Goal: Task Accomplishment & Management: Use online tool/utility

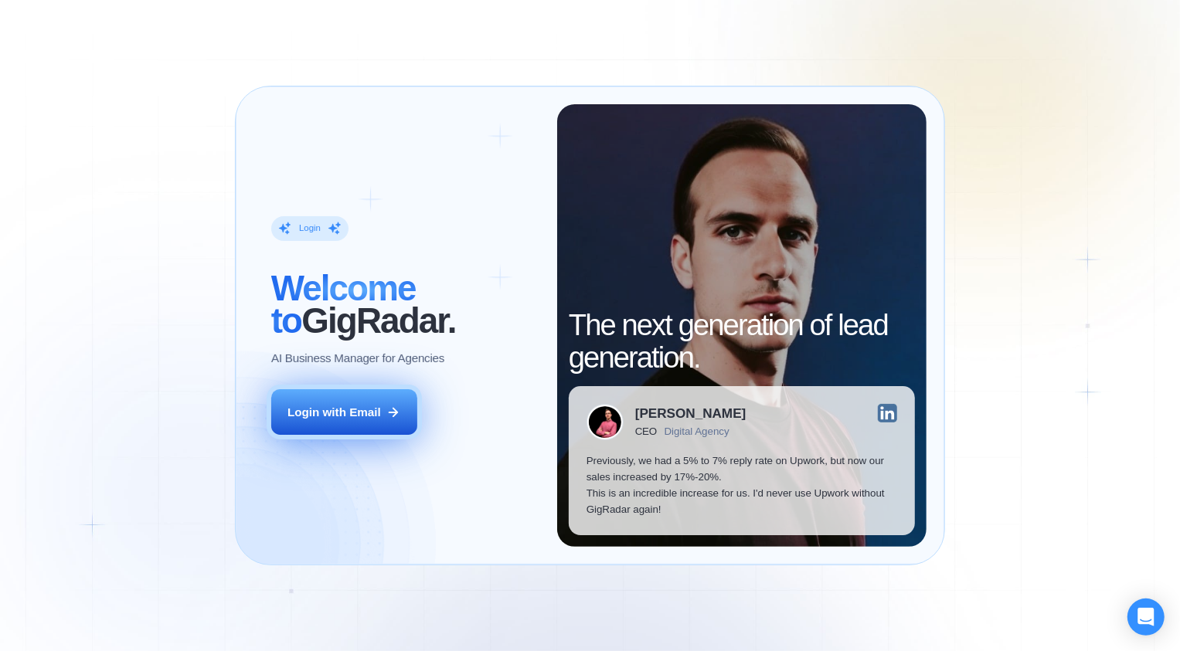
click at [365, 392] on button "Login with Email" at bounding box center [344, 412] width 146 height 46
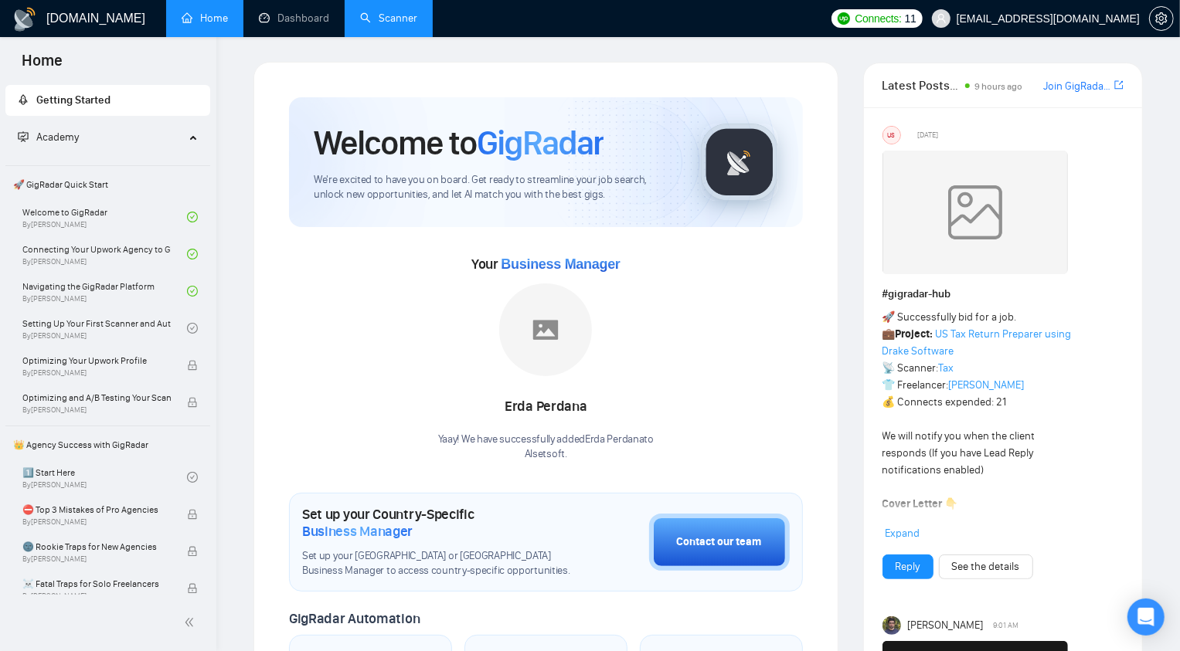
click at [392, 12] on link "Scanner" at bounding box center [388, 18] width 57 height 13
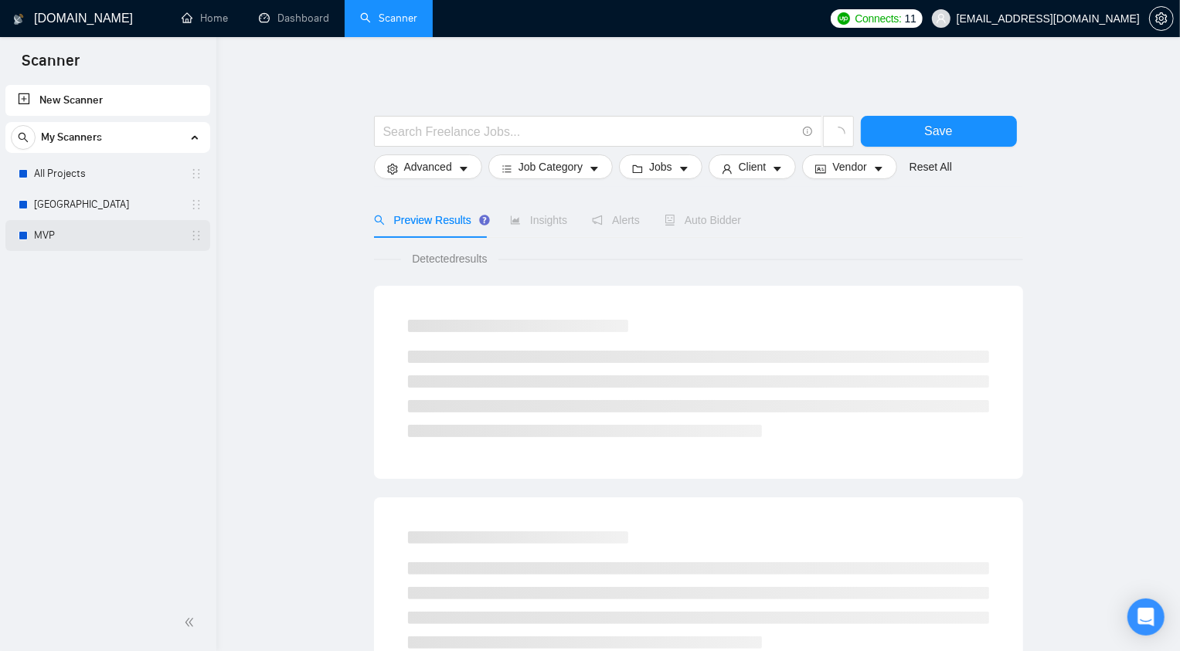
click at [80, 235] on link "MVP" at bounding box center [107, 235] width 147 height 31
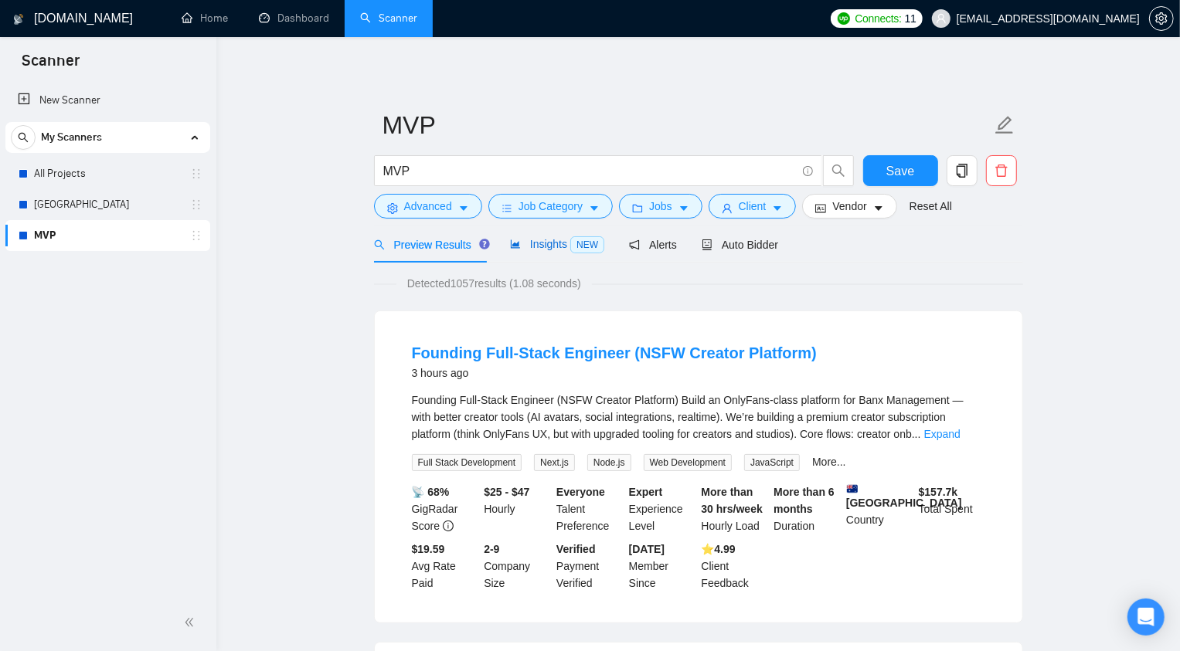
click at [562, 246] on span "Insights NEW" at bounding box center [557, 244] width 94 height 12
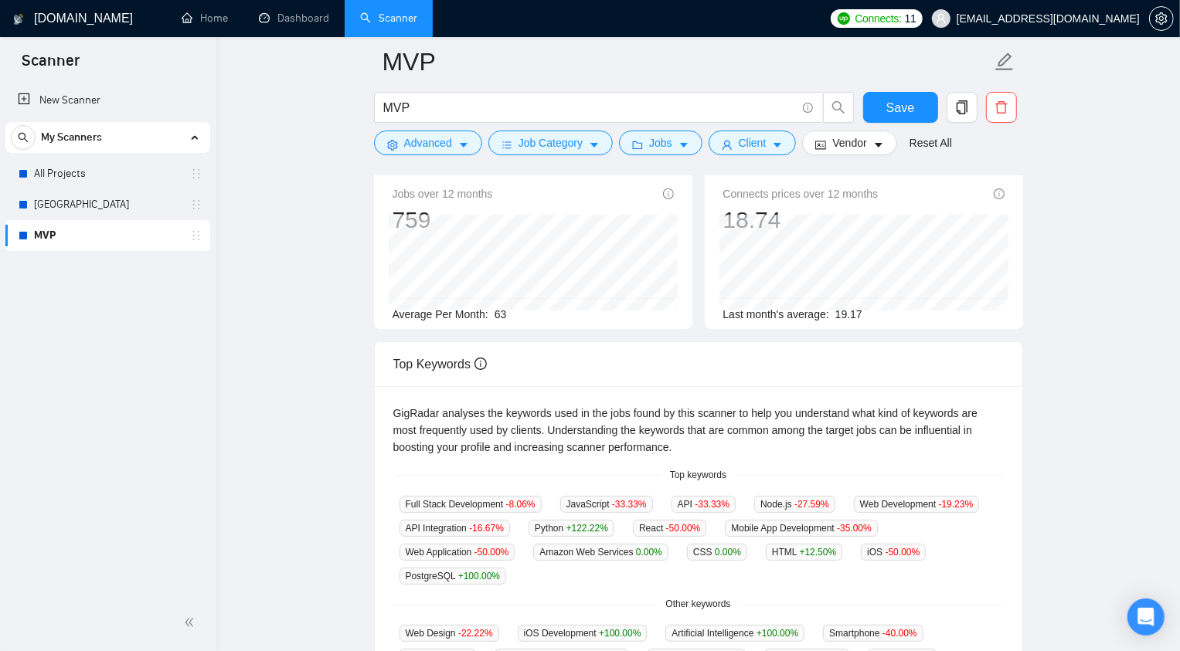
scroll to position [121, 0]
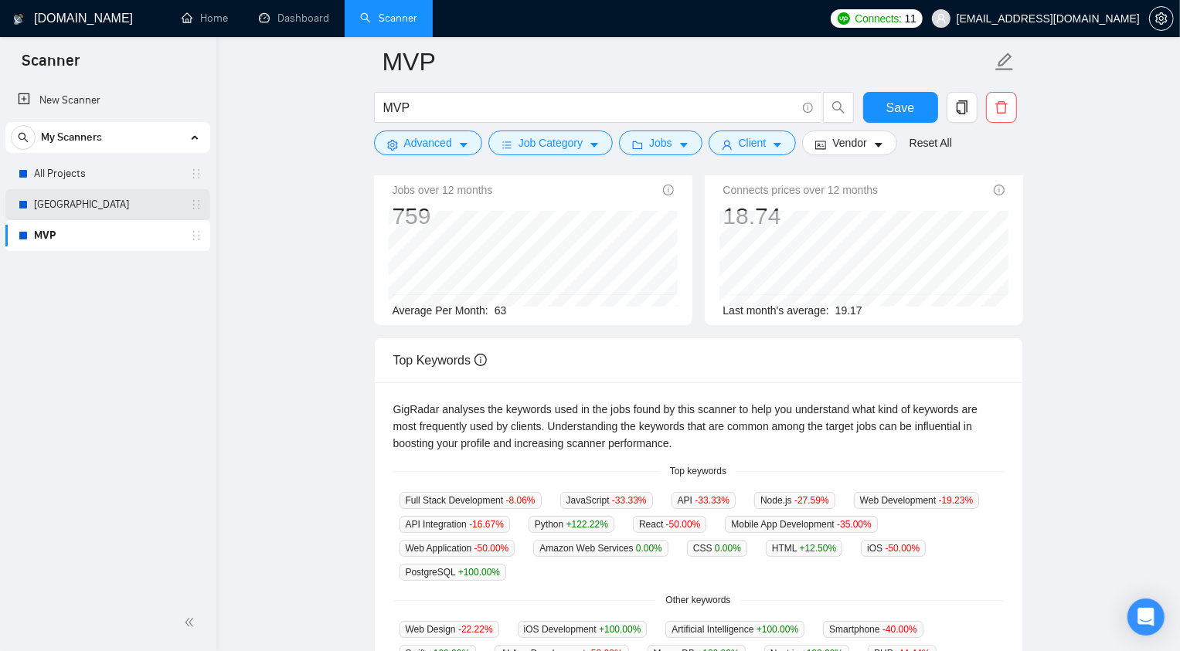
click at [89, 202] on link "[GEOGRAPHIC_DATA]" at bounding box center [107, 204] width 147 height 31
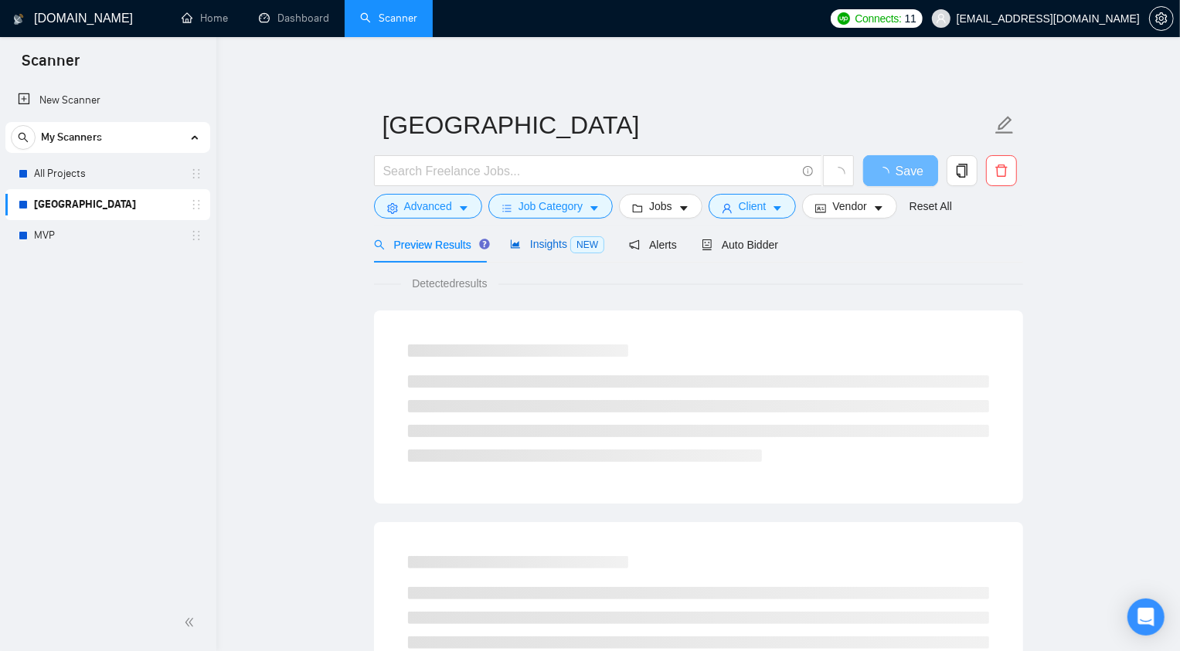
click at [560, 242] on span "Insights NEW" at bounding box center [557, 244] width 94 height 12
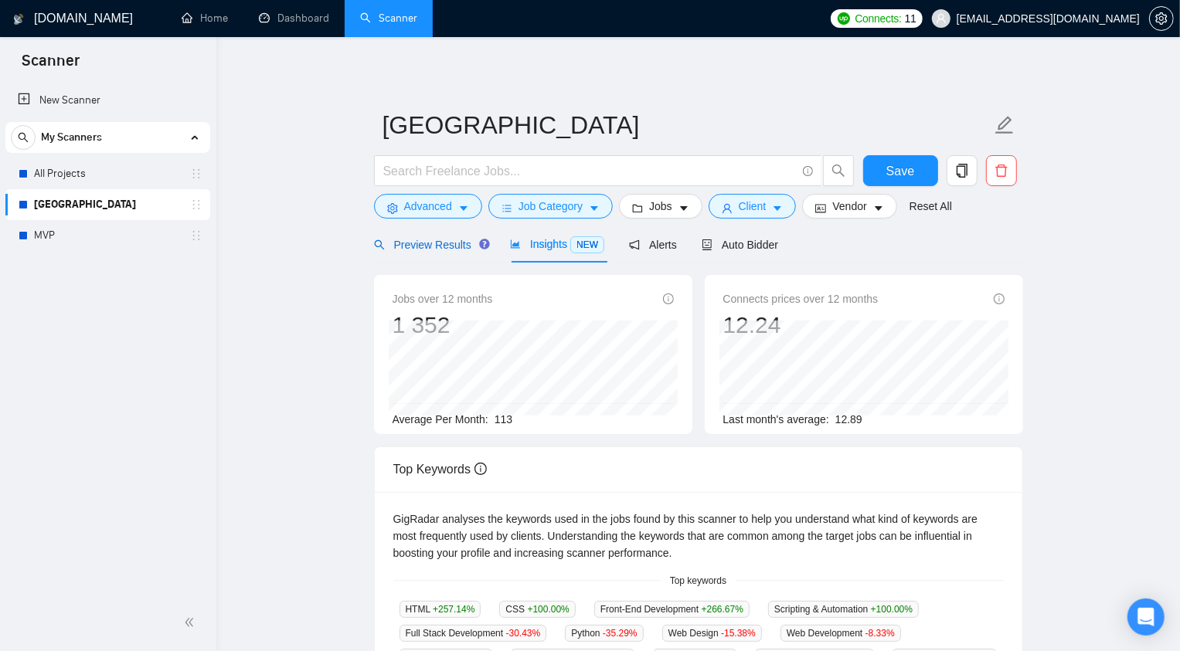
click at [470, 248] on span "Preview Results" at bounding box center [429, 245] width 111 height 12
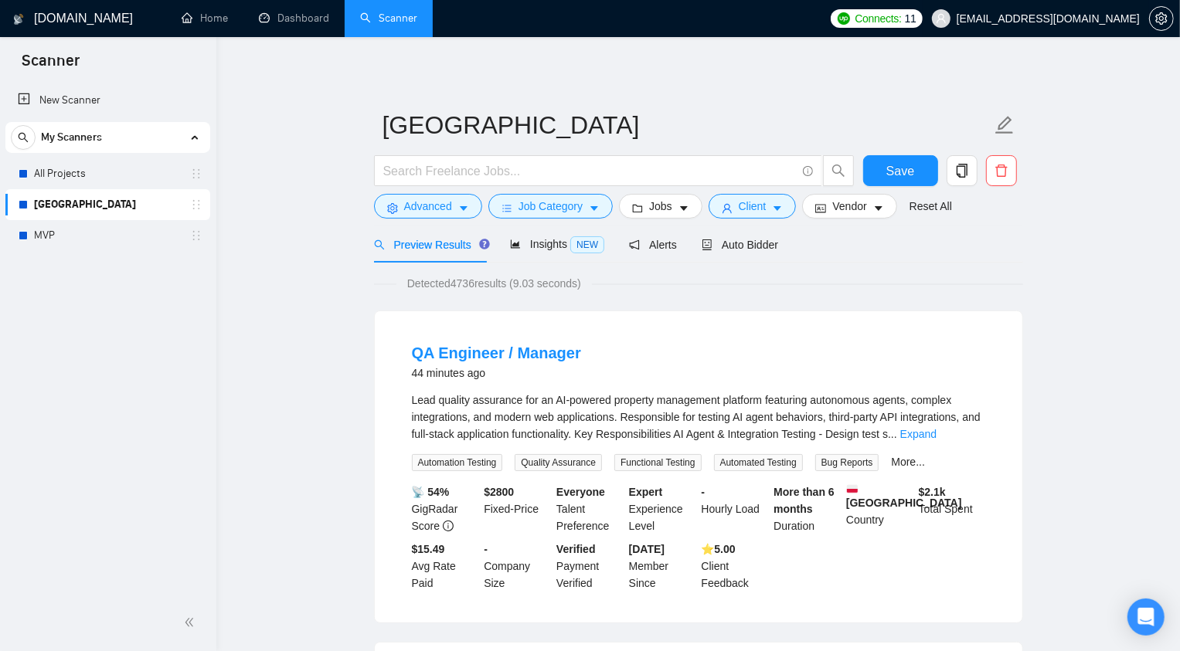
click at [1095, 19] on span "[EMAIL_ADDRESS][DOMAIN_NAME]" at bounding box center [1047, 19] width 183 height 0
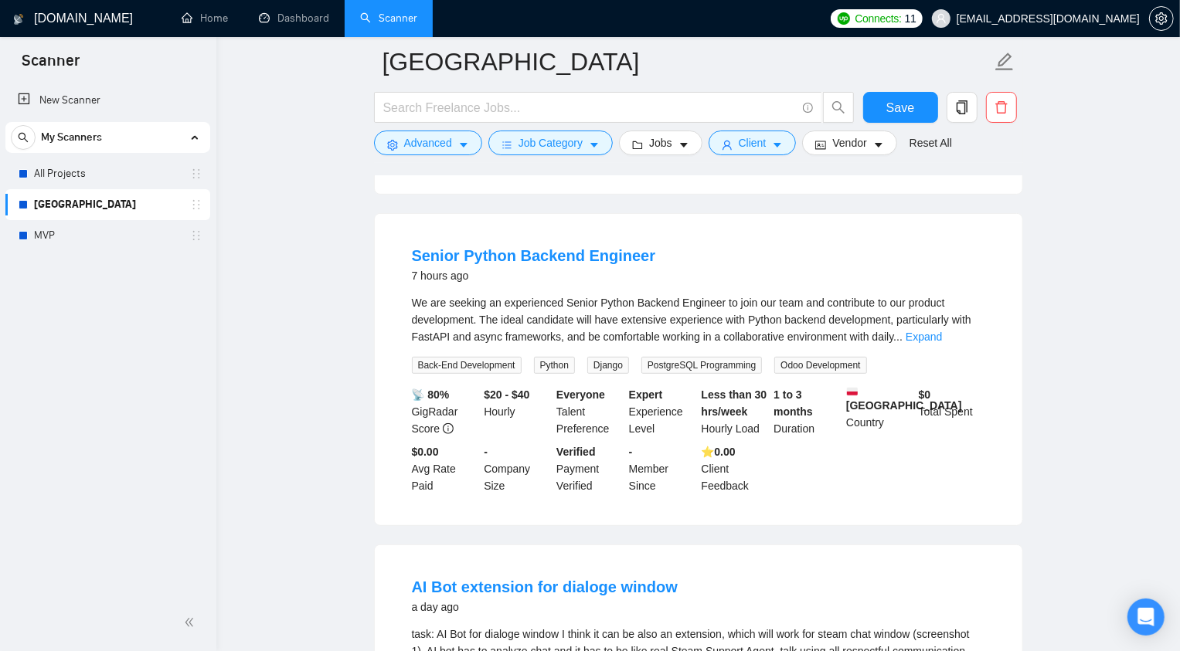
scroll to position [434, 0]
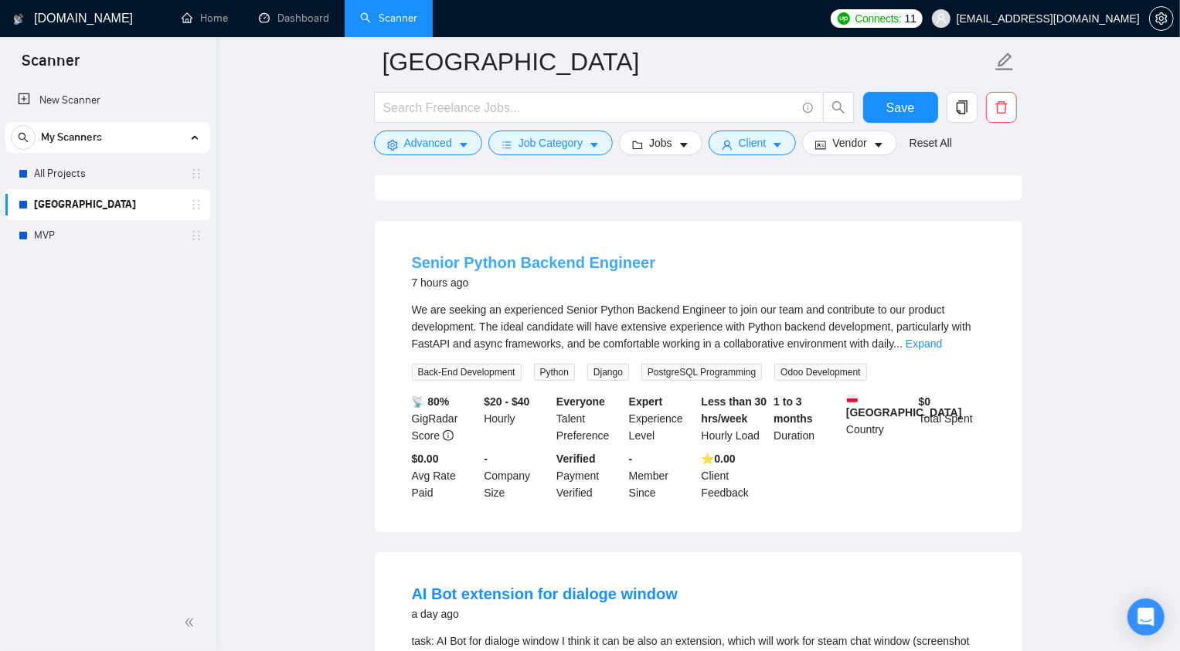
click at [471, 258] on link "Senior Python Backend Engineer" at bounding box center [534, 262] width 244 height 17
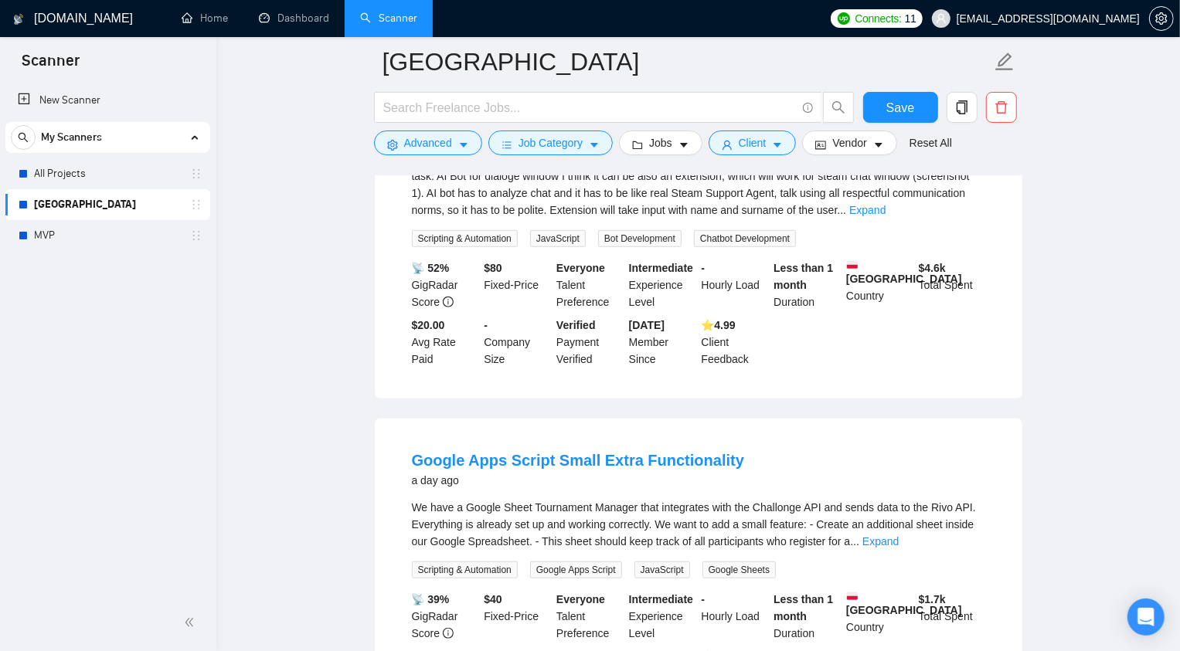
scroll to position [890, 0]
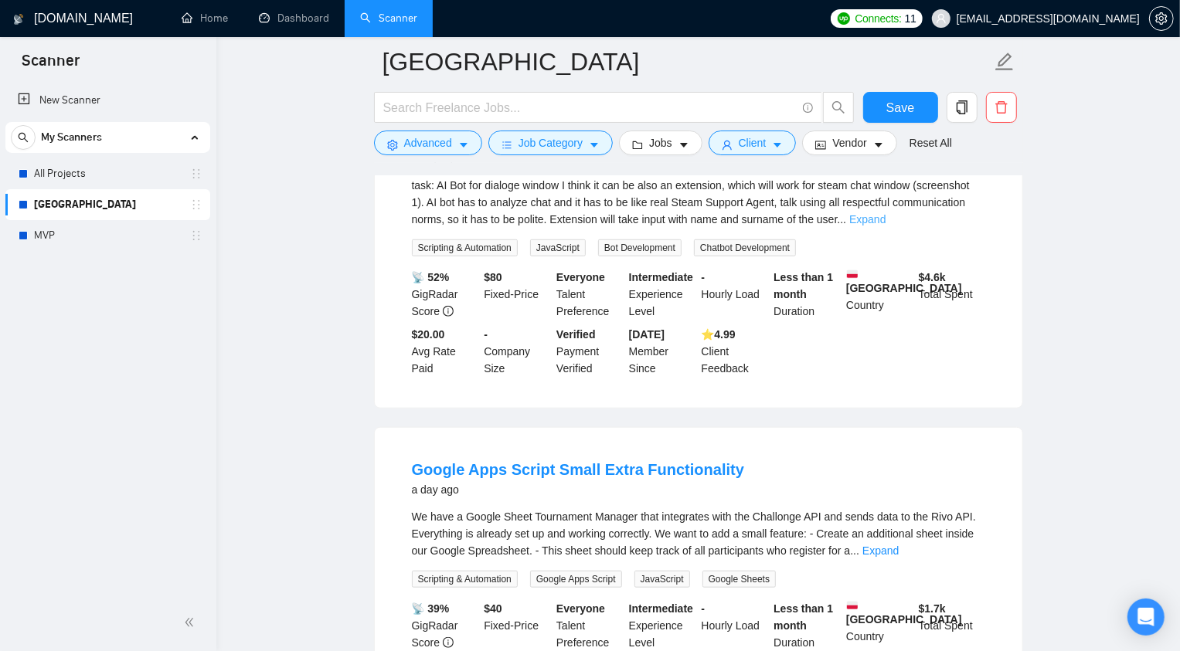
click at [885, 213] on link "Expand" at bounding box center [867, 219] width 36 height 12
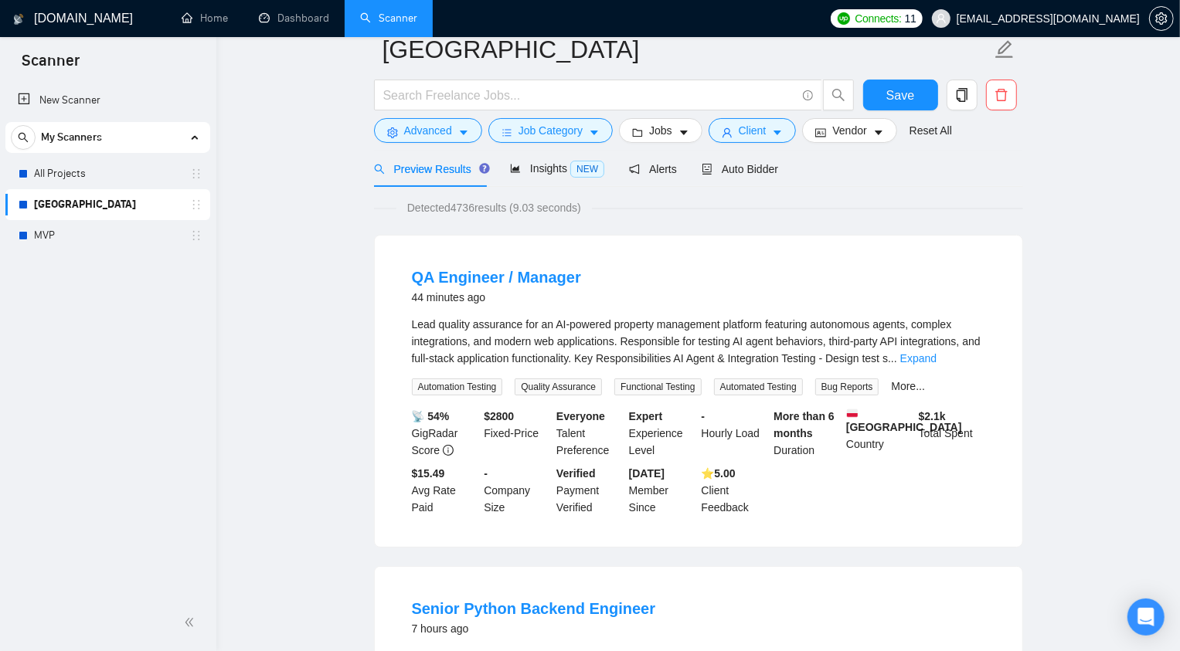
scroll to position [0, 0]
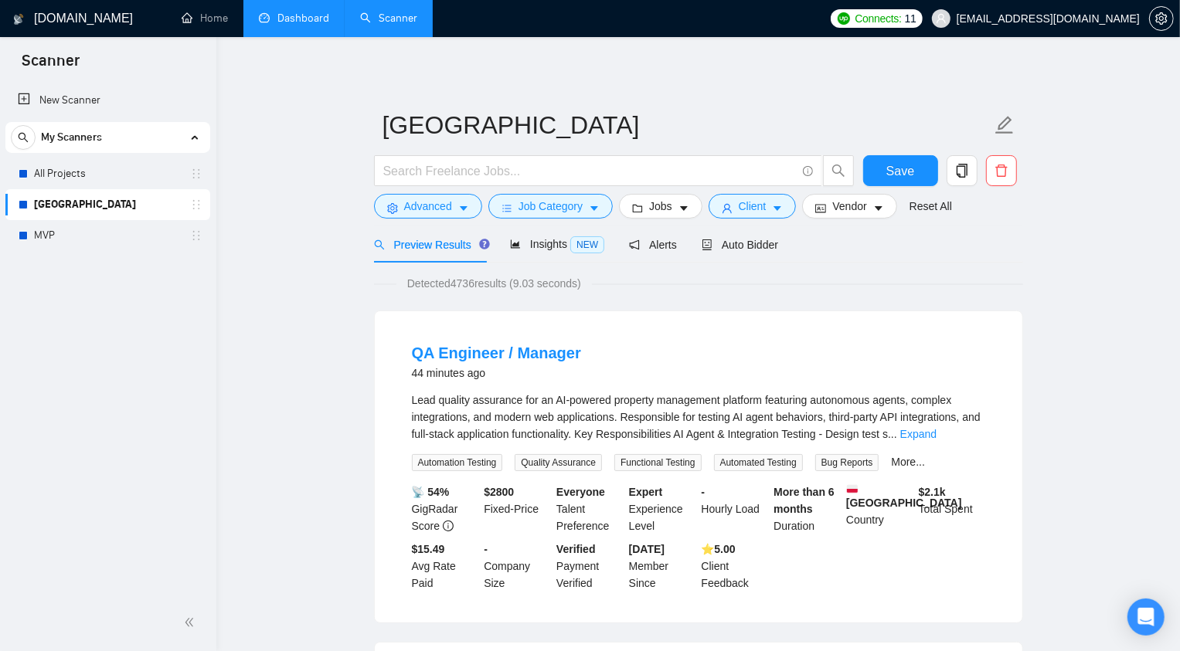
click at [271, 12] on link "Dashboard" at bounding box center [294, 18] width 70 height 13
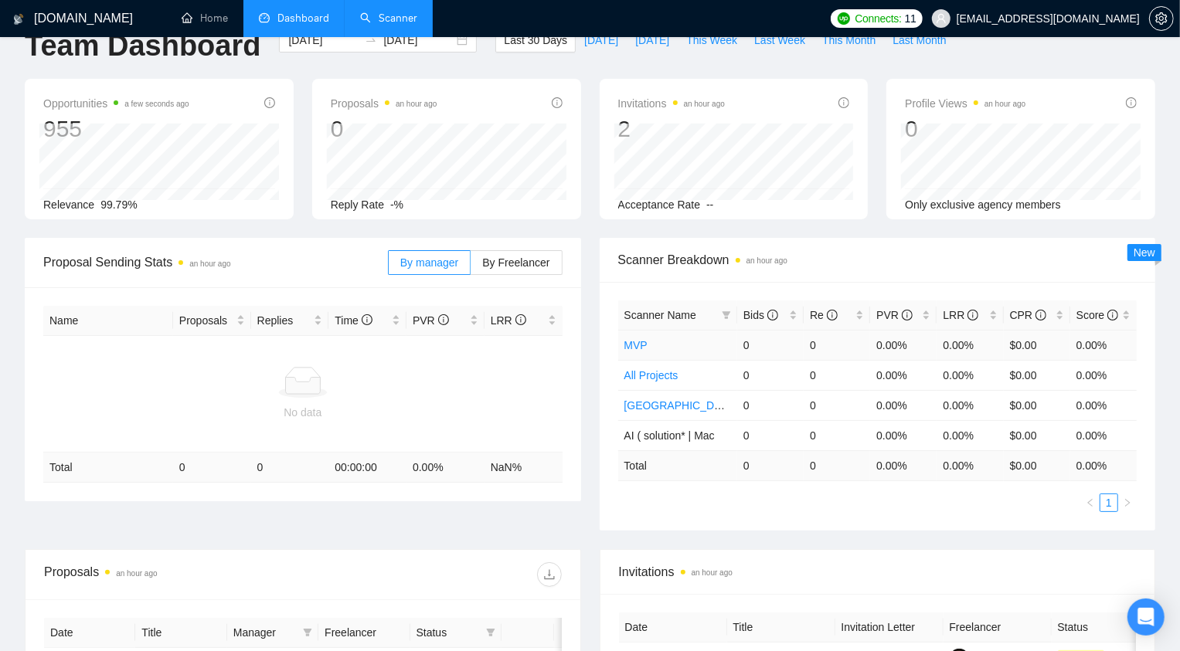
scroll to position [39, 0]
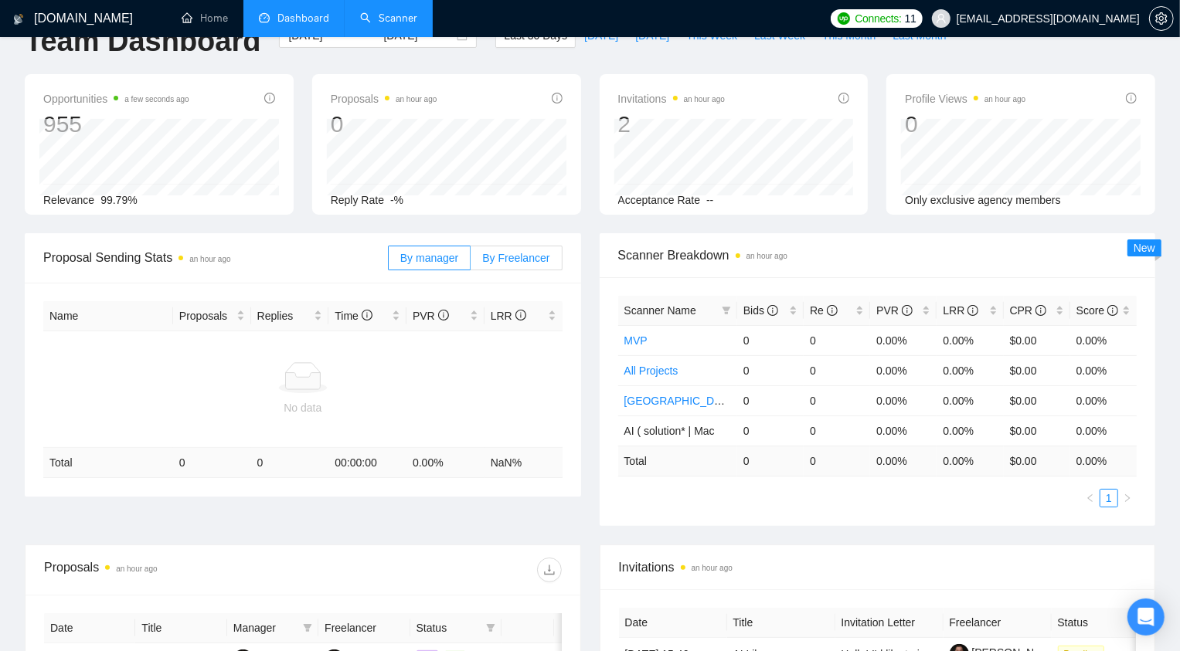
click at [484, 263] on span "By Freelancer" at bounding box center [515, 258] width 67 height 12
click at [470, 262] on input "By Freelancer" at bounding box center [470, 262] width 0 height 0
click at [445, 256] on span "By manager" at bounding box center [429, 258] width 58 height 12
click at [389, 262] on input "By manager" at bounding box center [389, 262] width 0 height 0
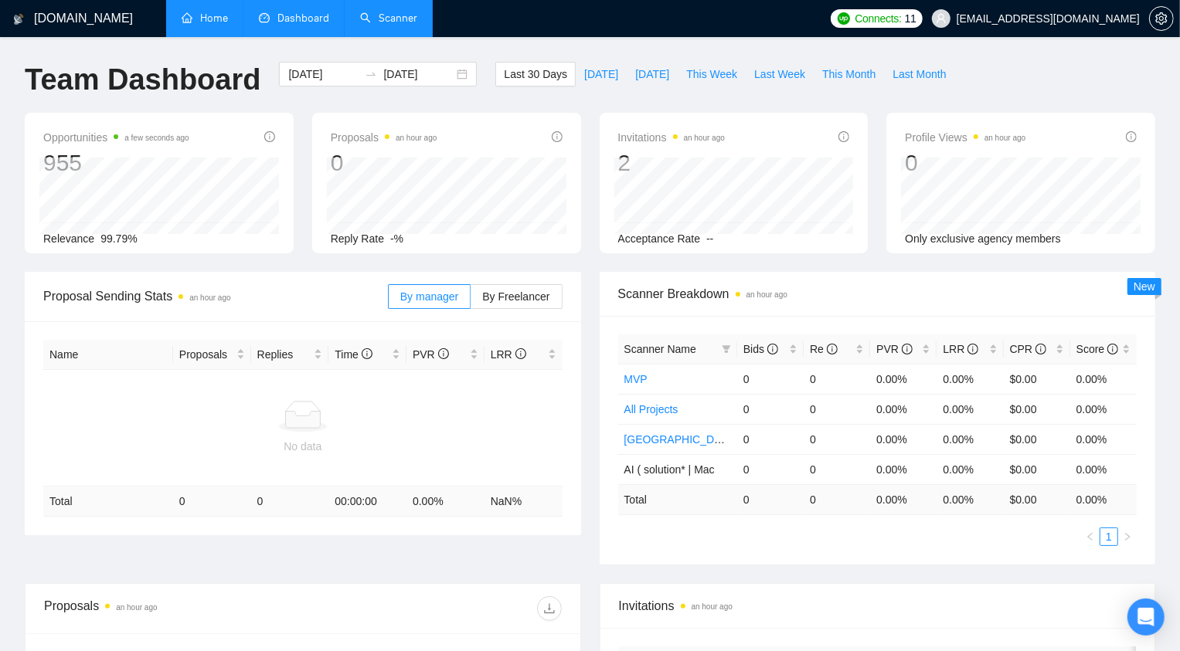
click at [223, 24] on link "Home" at bounding box center [205, 18] width 46 height 13
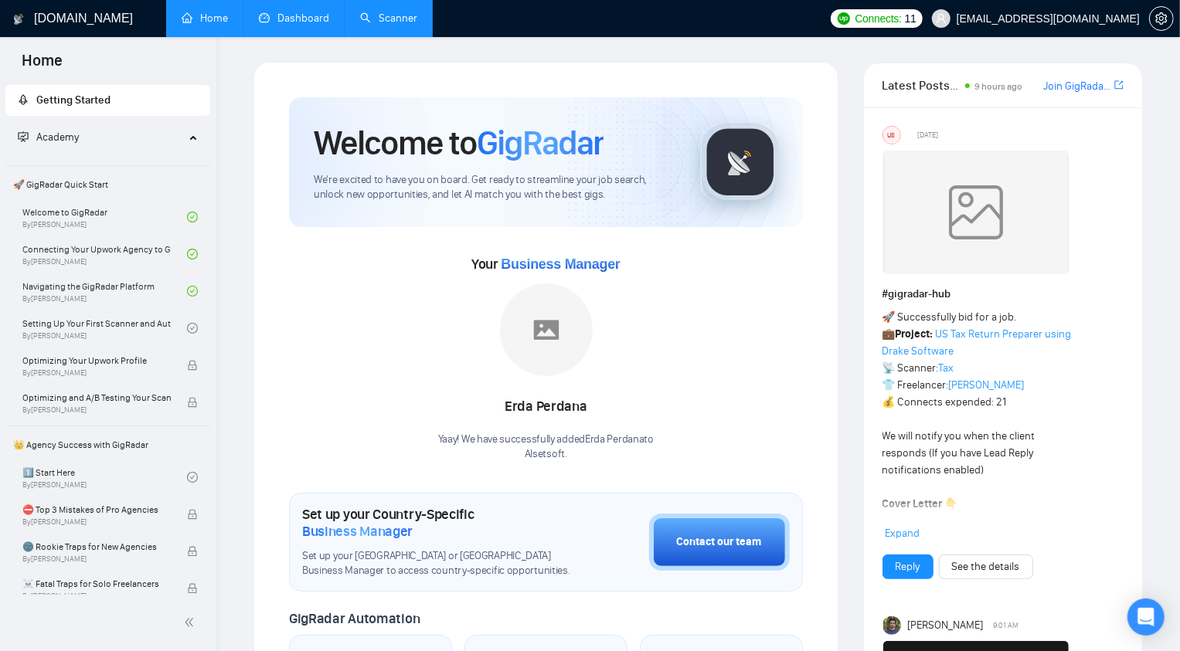
click at [128, 131] on span "Academy" at bounding box center [101, 137] width 167 height 31
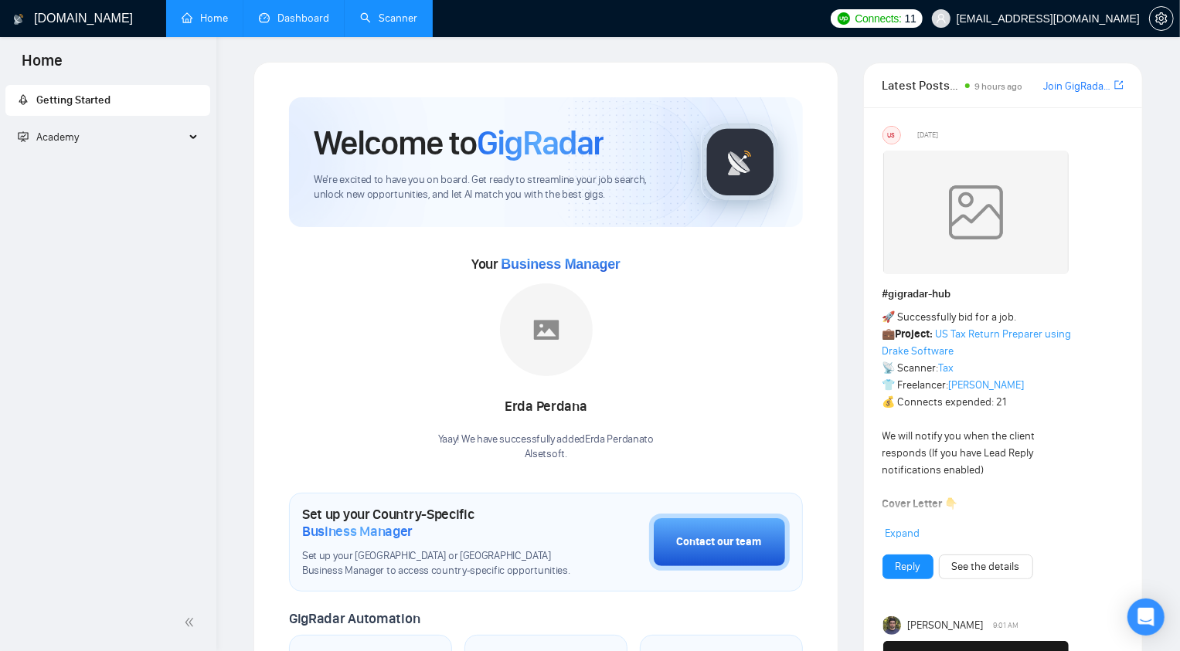
click at [128, 131] on span "Academy" at bounding box center [101, 137] width 167 height 31
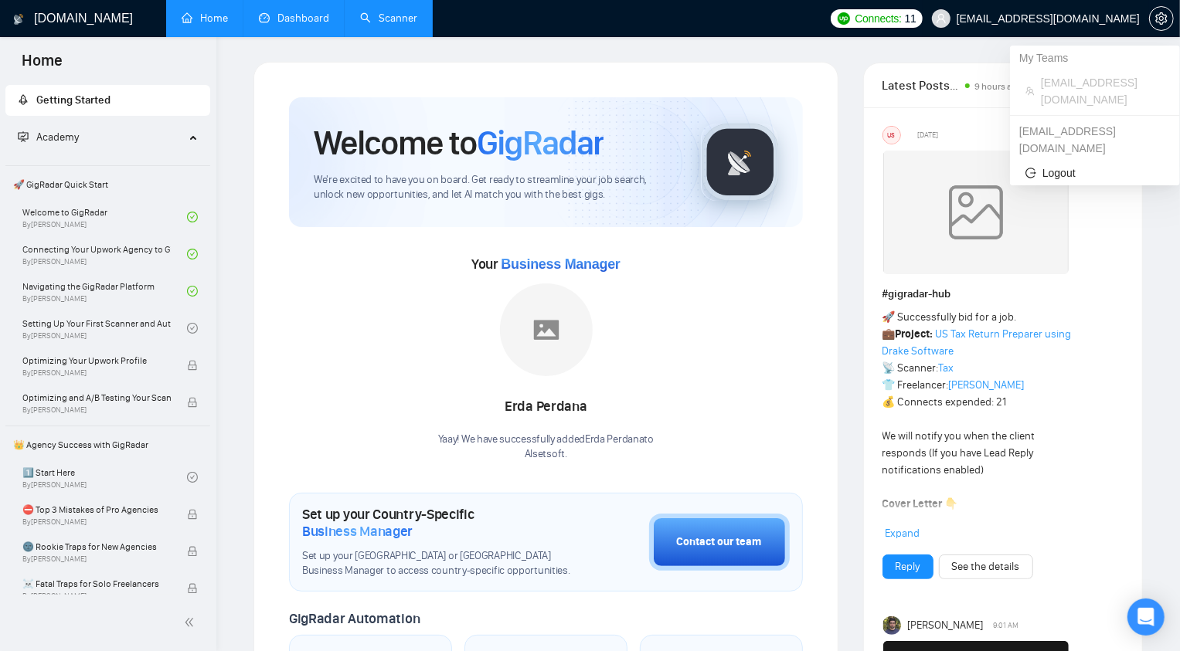
click at [1112, 19] on span "[EMAIL_ADDRESS][DOMAIN_NAME]" at bounding box center [1047, 19] width 183 height 0
click at [1056, 65] on div "My Teams" at bounding box center [1095, 58] width 170 height 25
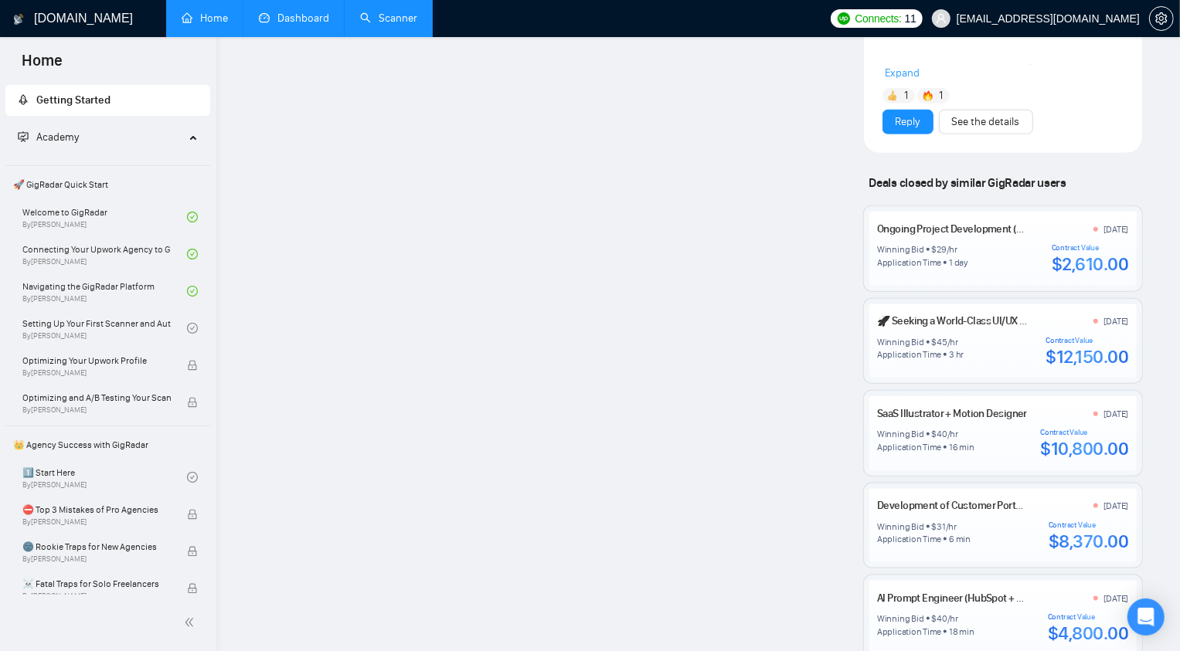
scroll to position [1265, 0]
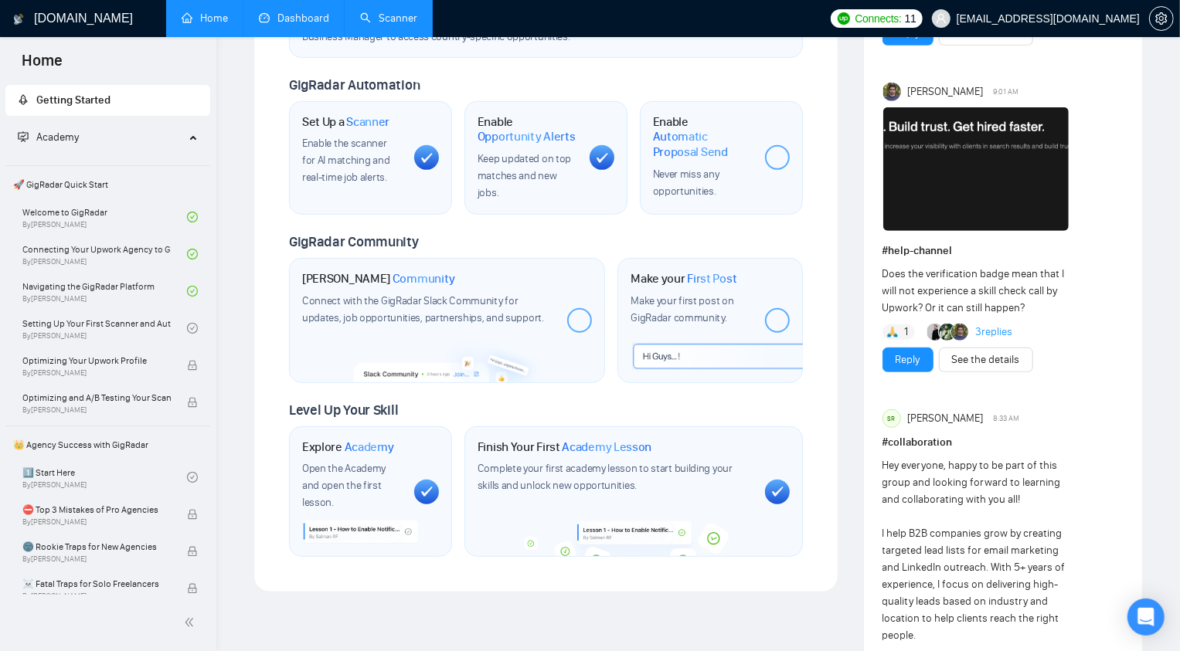
click at [274, 25] on link "Dashboard" at bounding box center [294, 18] width 70 height 13
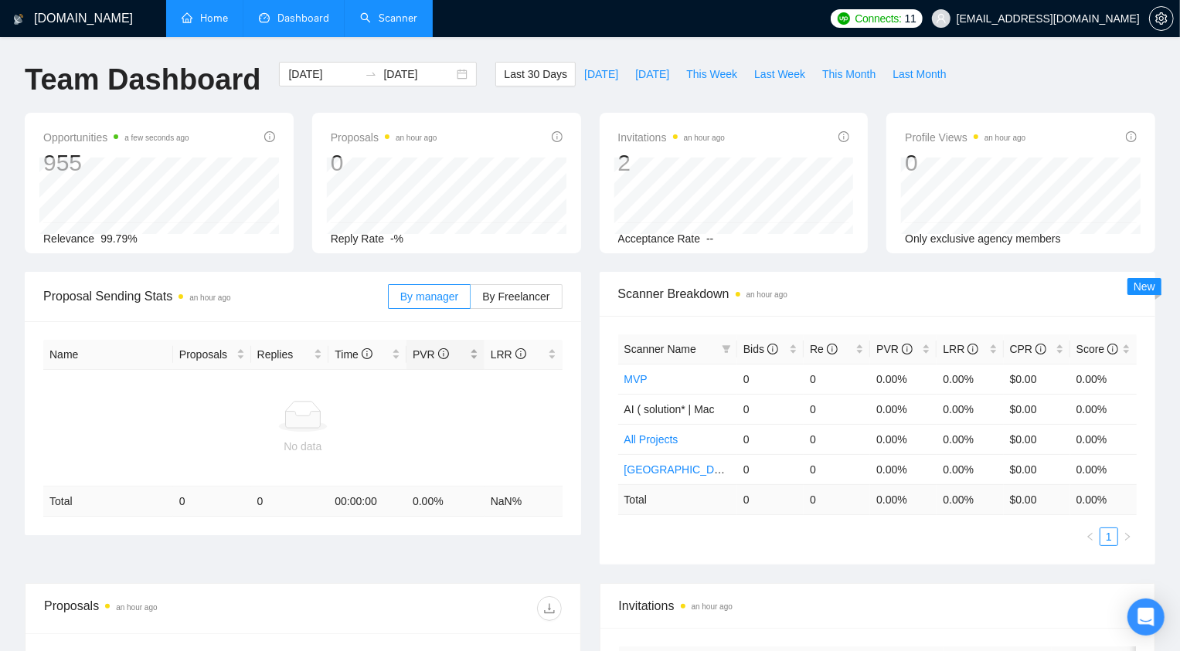
scroll to position [328, 0]
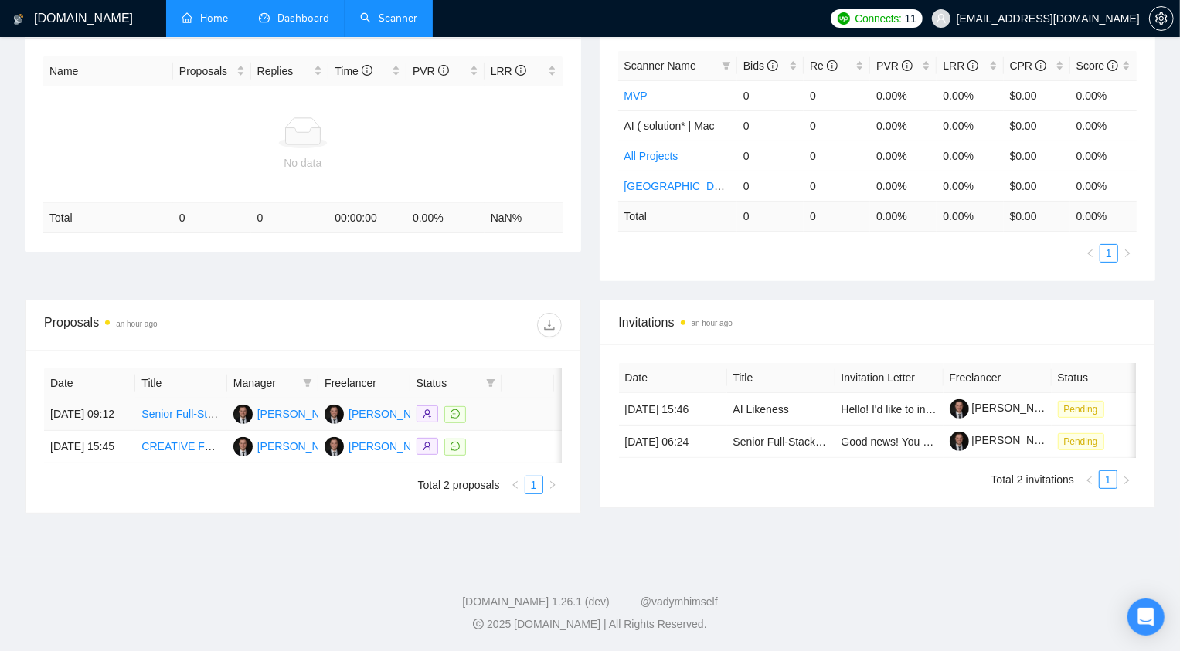
click at [163, 408] on link "Senior Full-Stack Developer - AI-Augmented Development" at bounding box center [281, 414] width 280 height 12
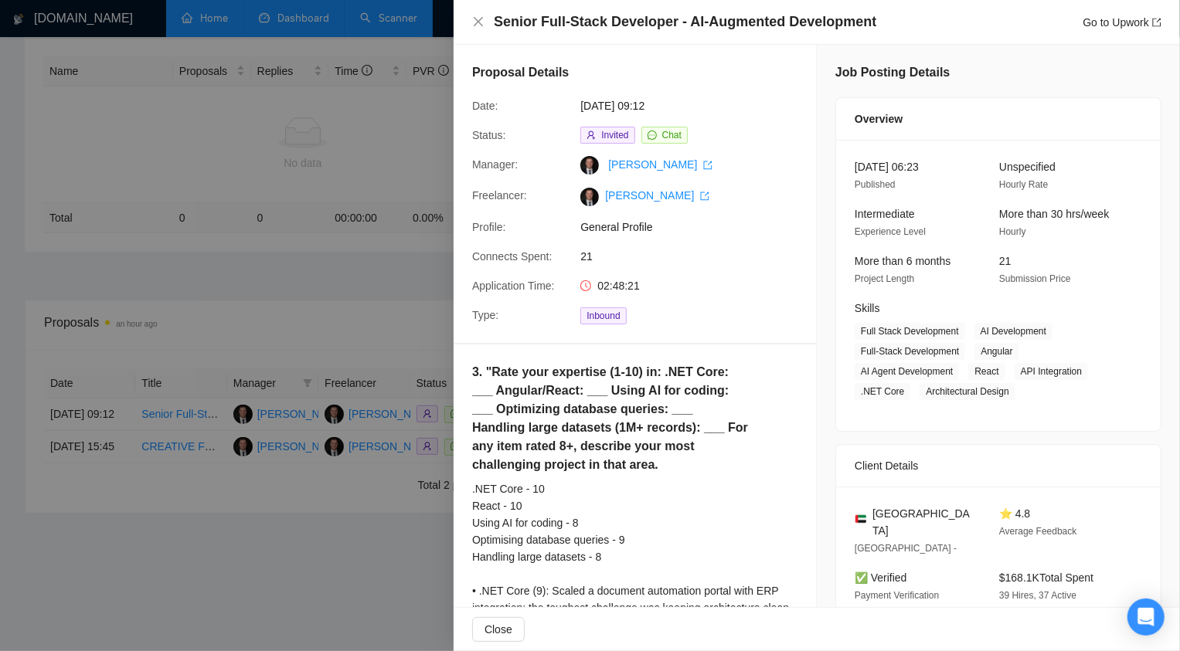
click at [382, 98] on div at bounding box center [590, 325] width 1180 height 651
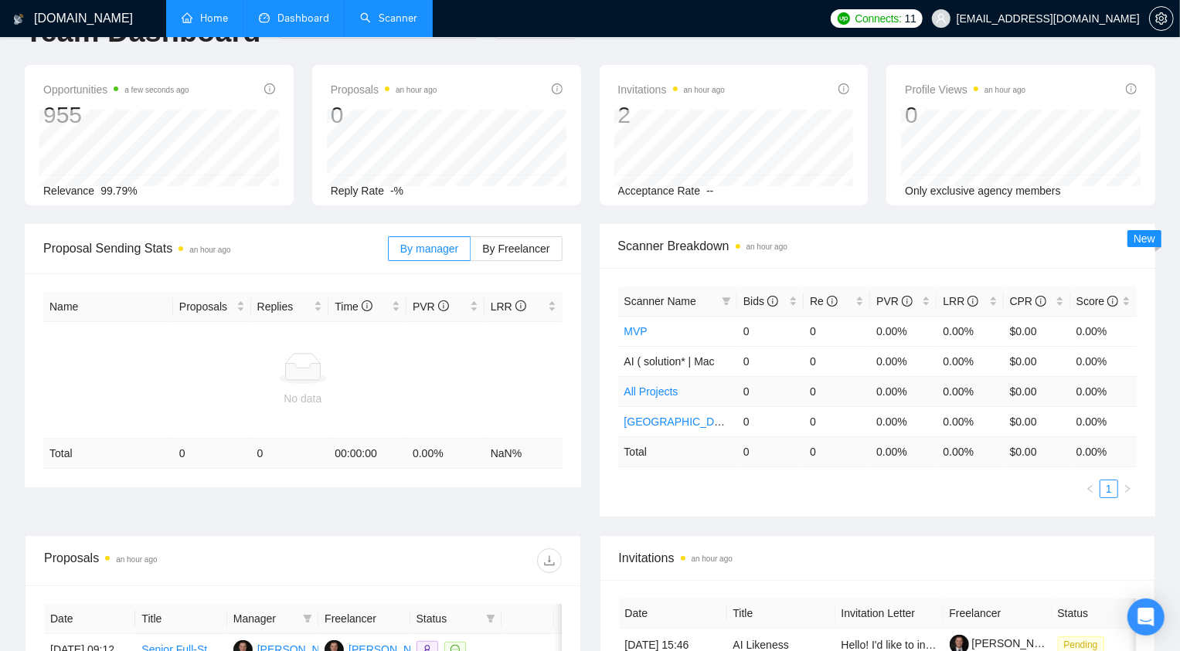
scroll to position [0, 0]
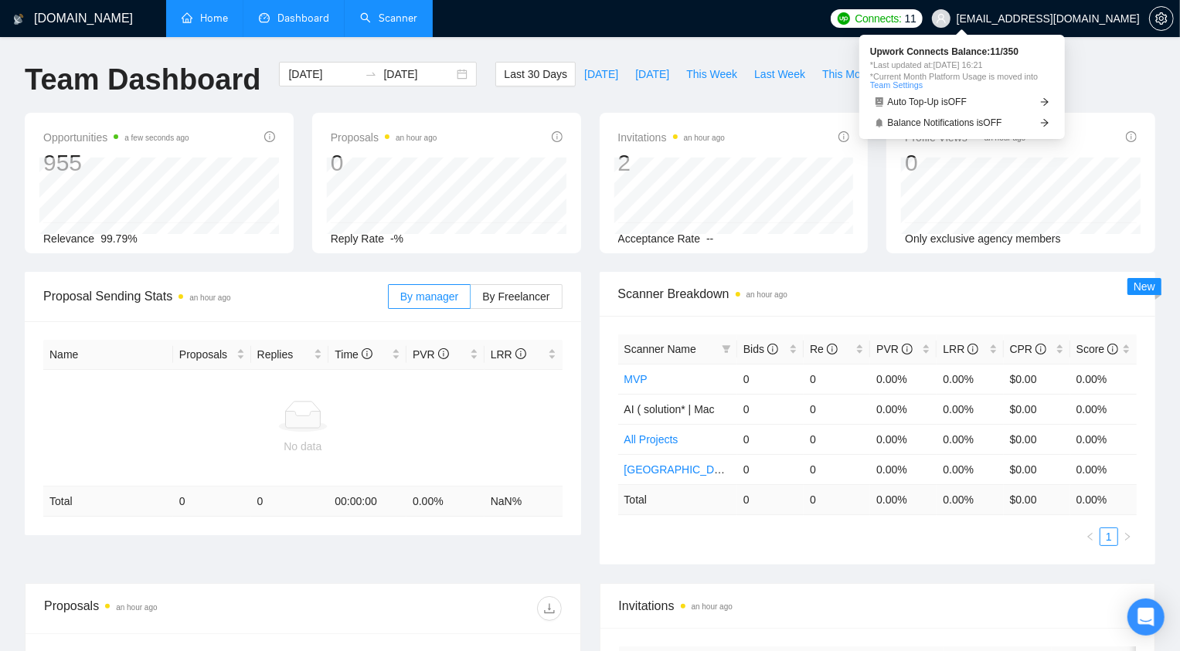
click at [901, 21] on span "Connects:" at bounding box center [877, 18] width 46 height 17
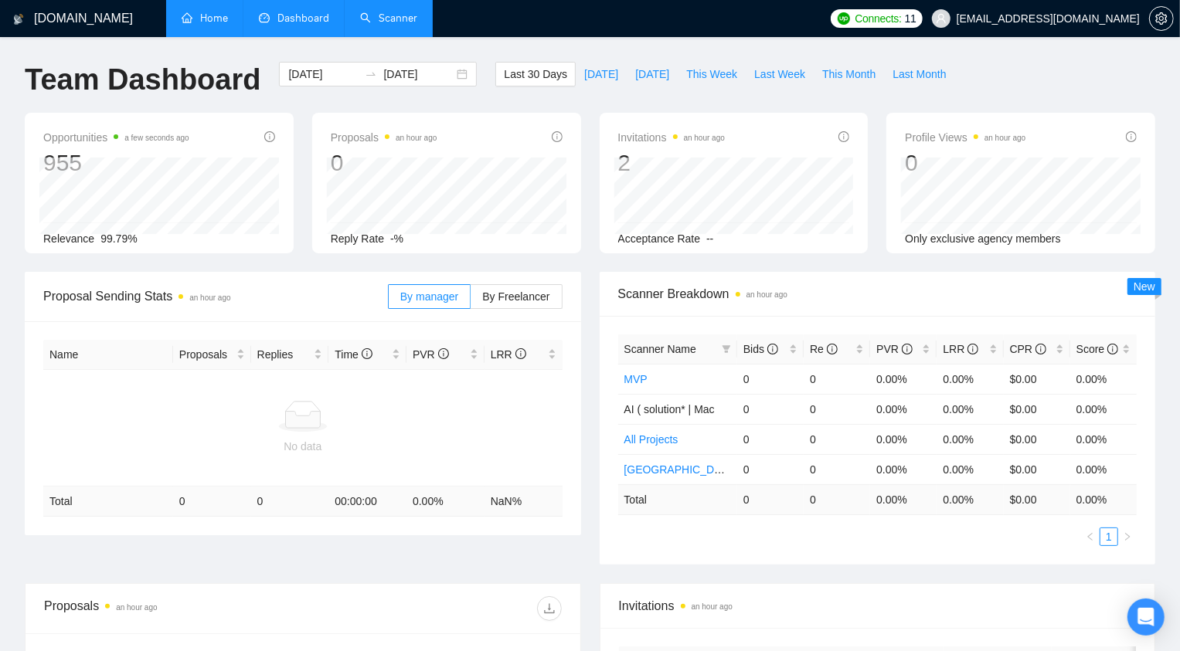
click at [407, 22] on link "Scanner" at bounding box center [388, 18] width 57 height 13
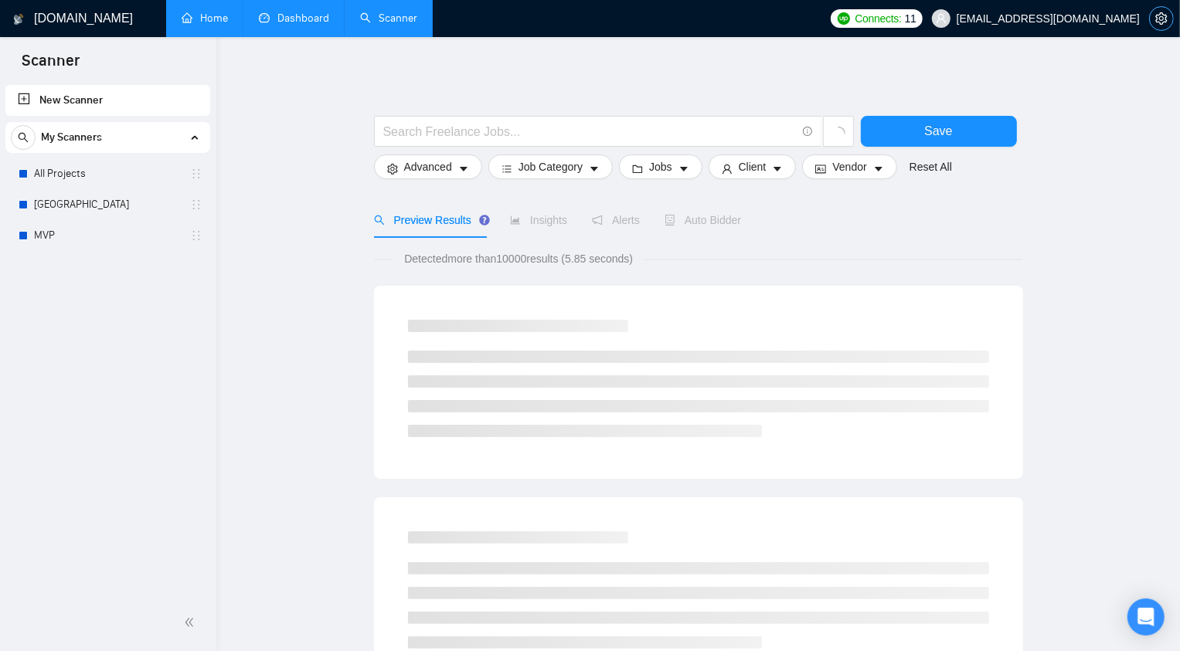
click at [1168, 24] on span "setting" at bounding box center [1160, 18] width 23 height 12
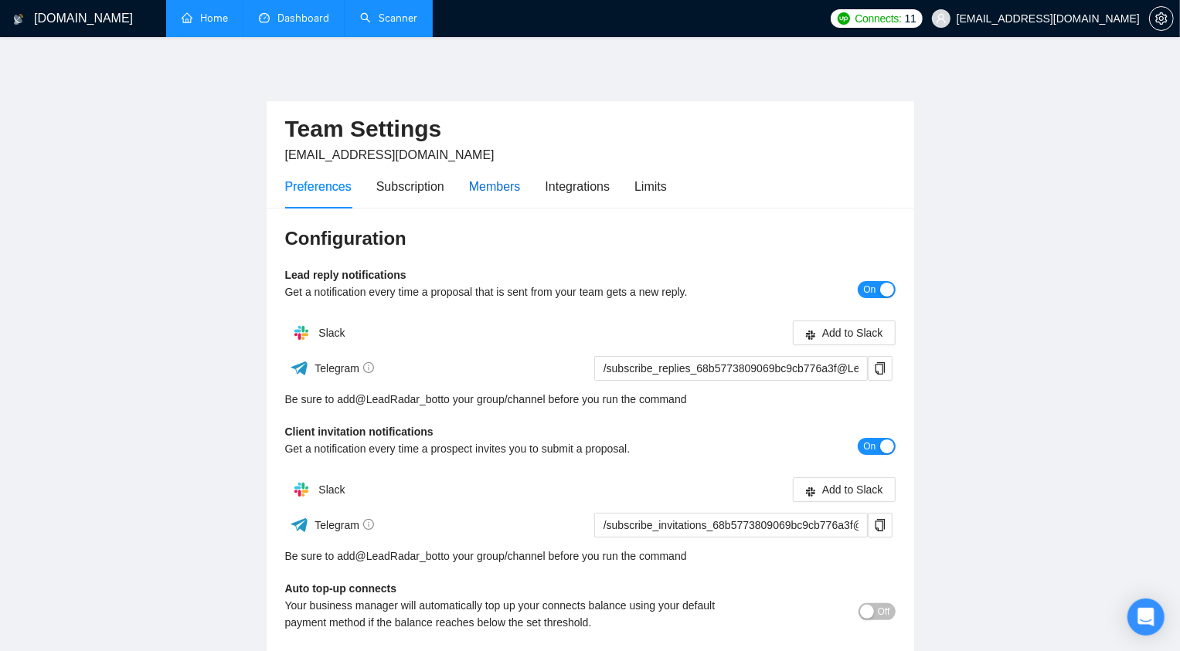
click at [483, 183] on div "Members" at bounding box center [495, 186] width 52 height 19
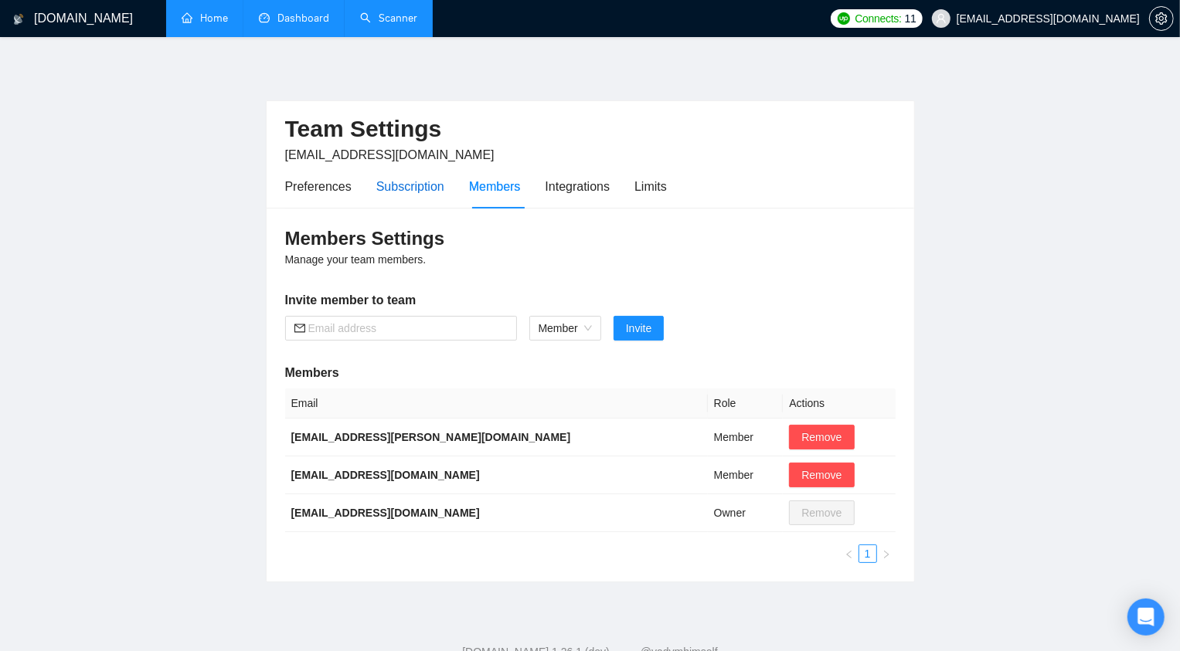
click at [414, 182] on div "Subscription" at bounding box center [410, 186] width 68 height 19
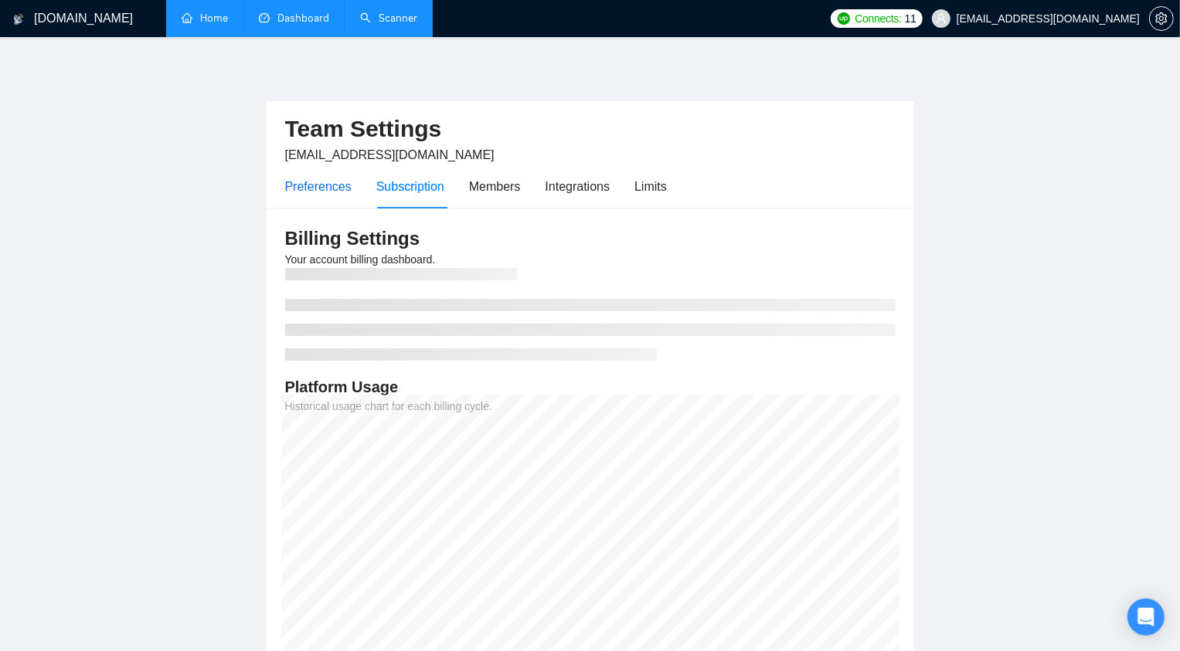
click at [317, 178] on div "Preferences" at bounding box center [318, 186] width 66 height 19
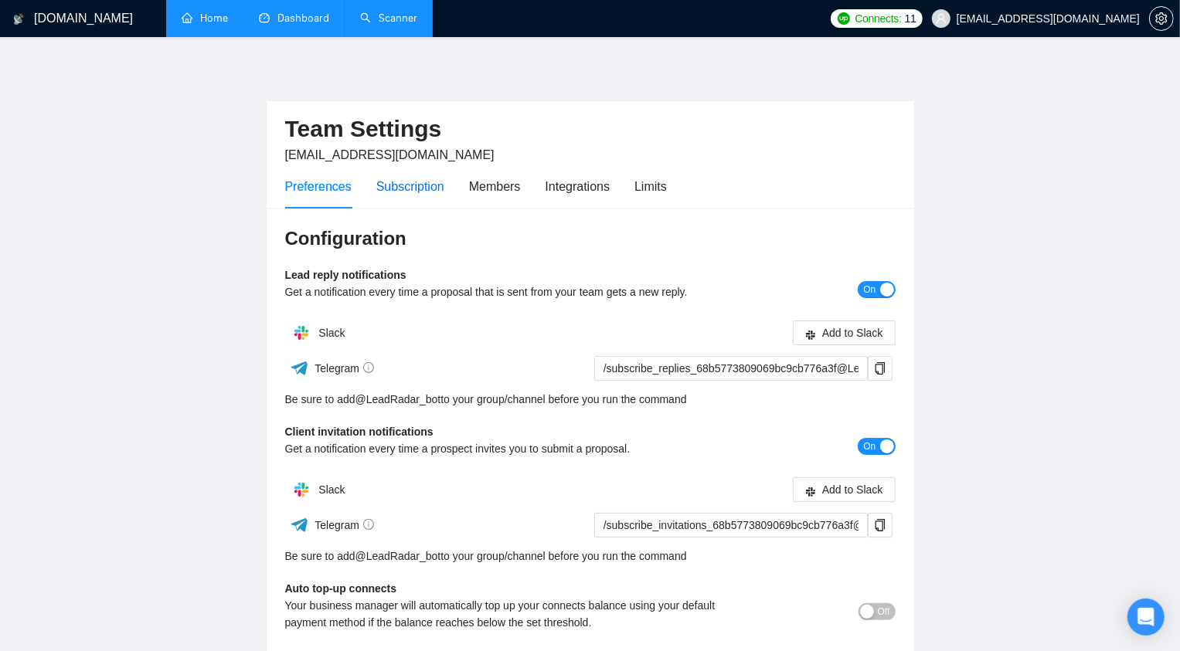
click at [443, 190] on div "Subscription" at bounding box center [410, 186] width 68 height 19
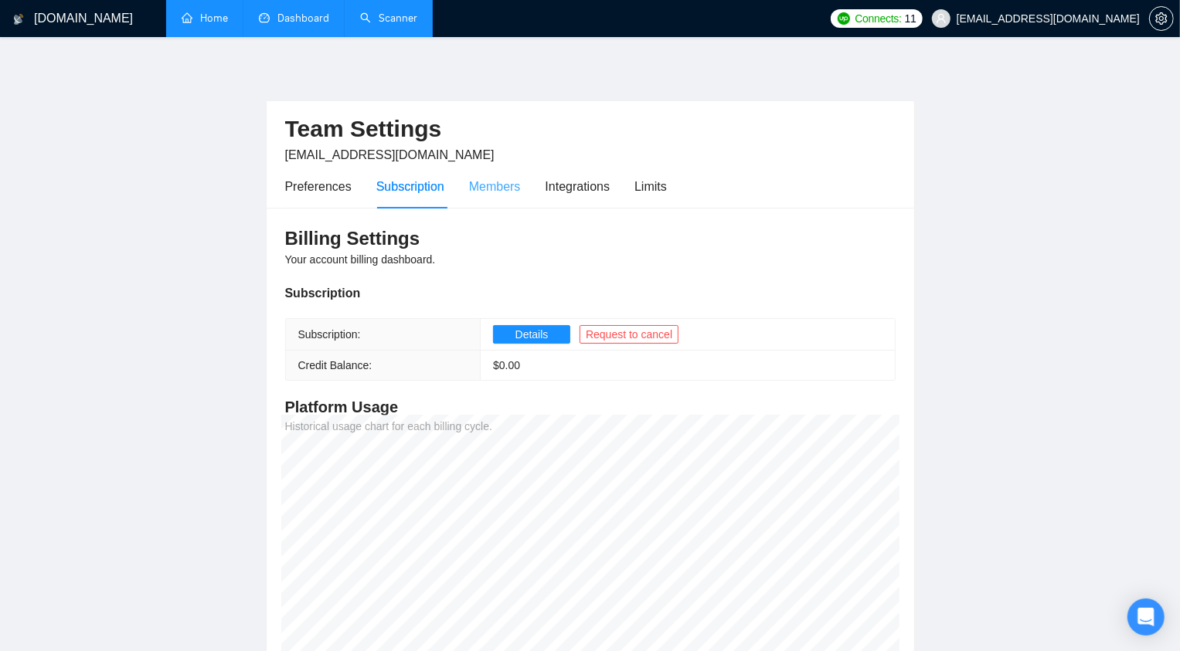
click at [502, 202] on div "Members" at bounding box center [495, 187] width 52 height 44
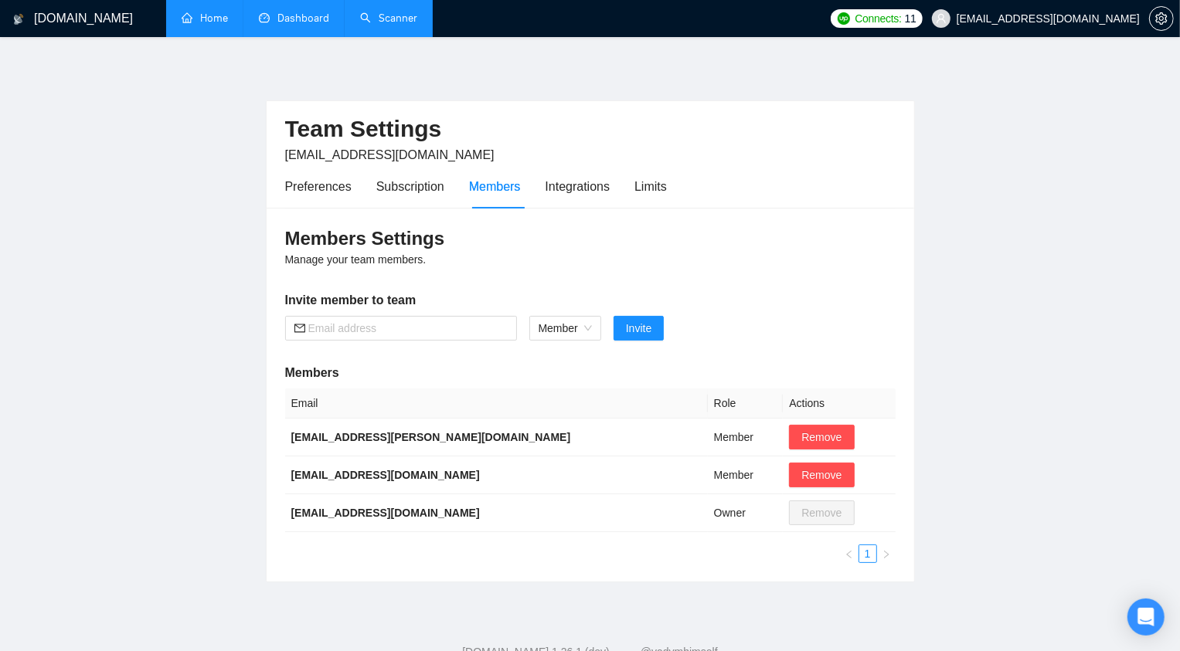
click at [540, 188] on div "Preferences Subscription Members Integrations Limits" at bounding box center [476, 187] width 382 height 44
click at [558, 188] on div "Integrations" at bounding box center [577, 186] width 65 height 19
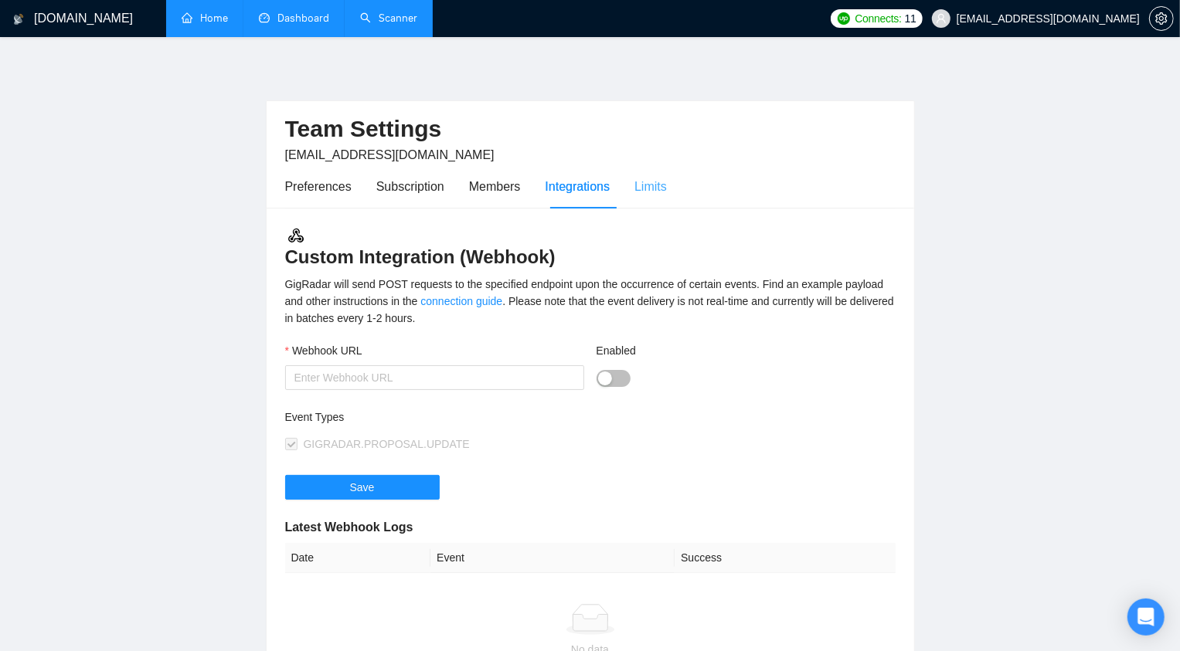
click at [650, 171] on div "Limits" at bounding box center [650, 187] width 32 height 44
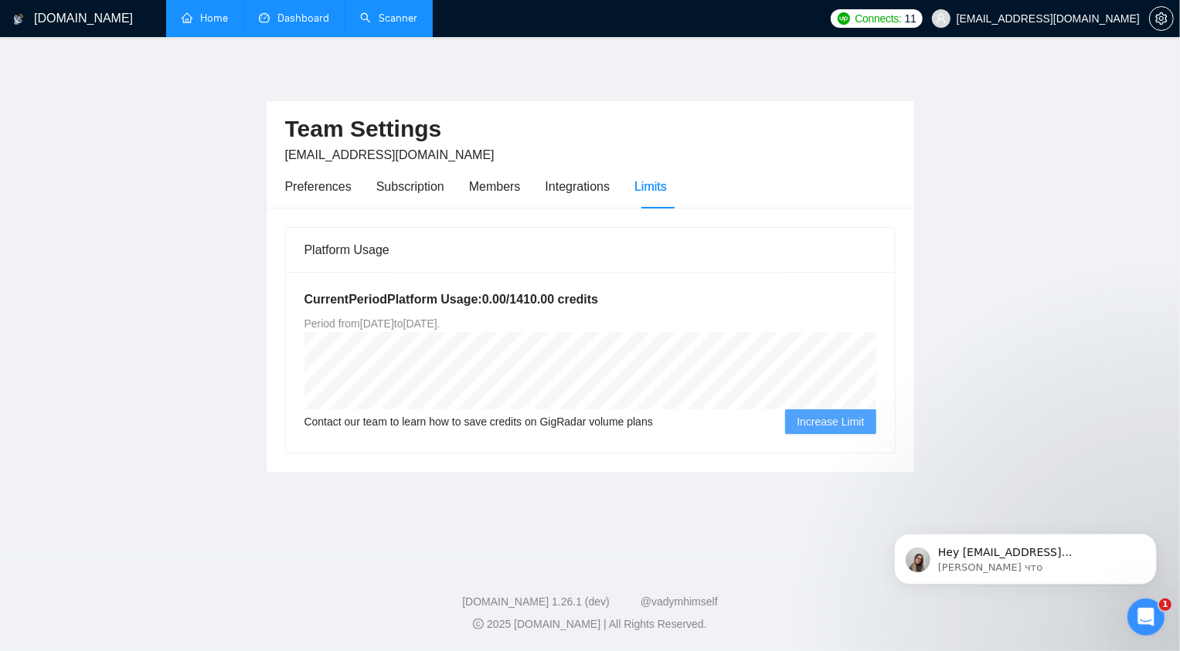
click at [1079, 521] on div "Hey [EMAIL_ADDRESS][DOMAIN_NAME], Do you want to learn how to integrate GigRada…" at bounding box center [1024, 487] width 284 height 193
click at [1063, 568] on p "[PERSON_NAME] что" at bounding box center [1036, 567] width 199 height 14
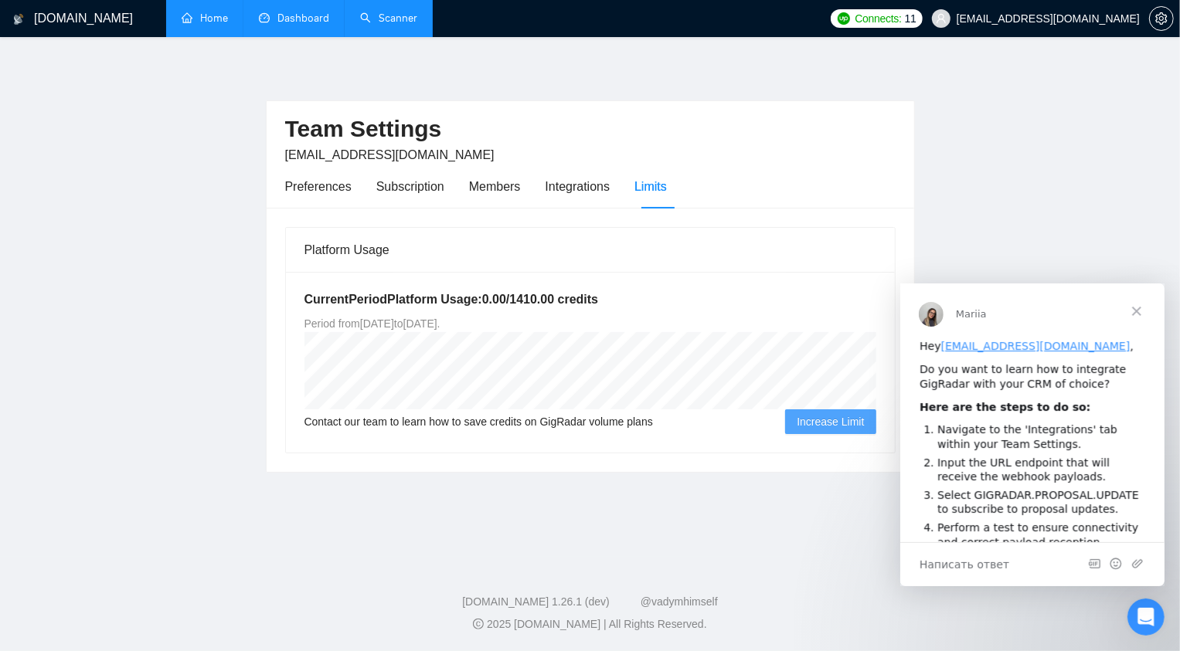
click at [440, 214] on div "Platform Usage Current Period Platform Usage: 0.00 / 1410.00 credits Period fro…" at bounding box center [589, 340] width 647 height 264
click at [429, 199] on div "Subscription" at bounding box center [410, 187] width 68 height 44
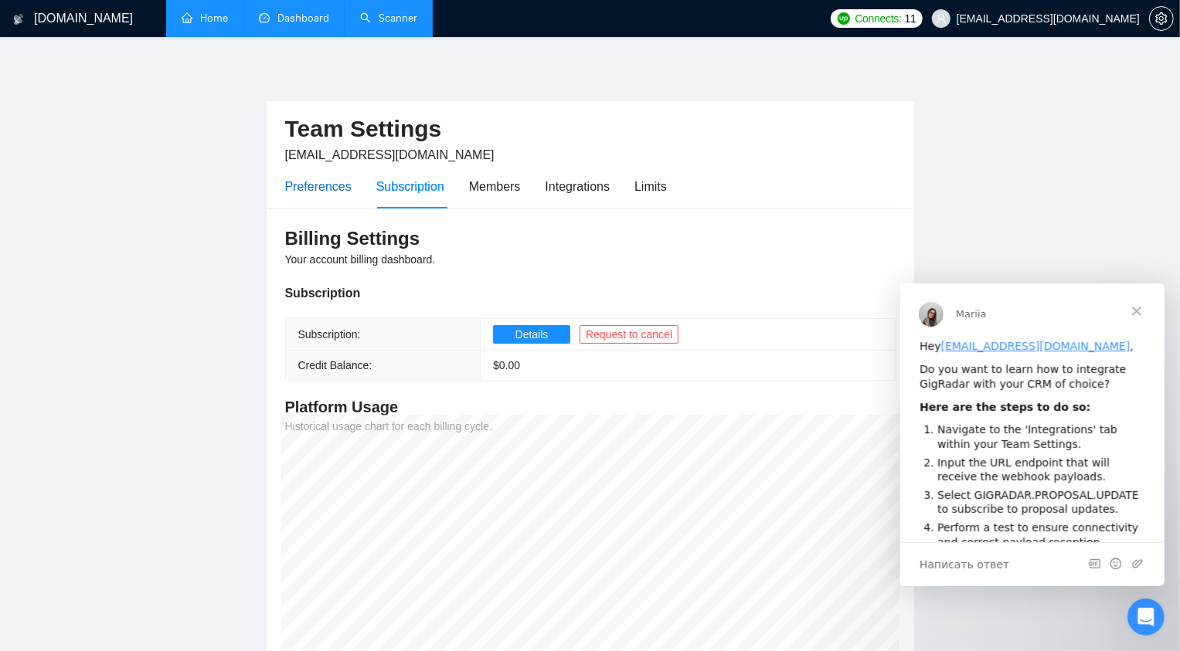
click at [346, 191] on div "Preferences" at bounding box center [318, 186] width 66 height 19
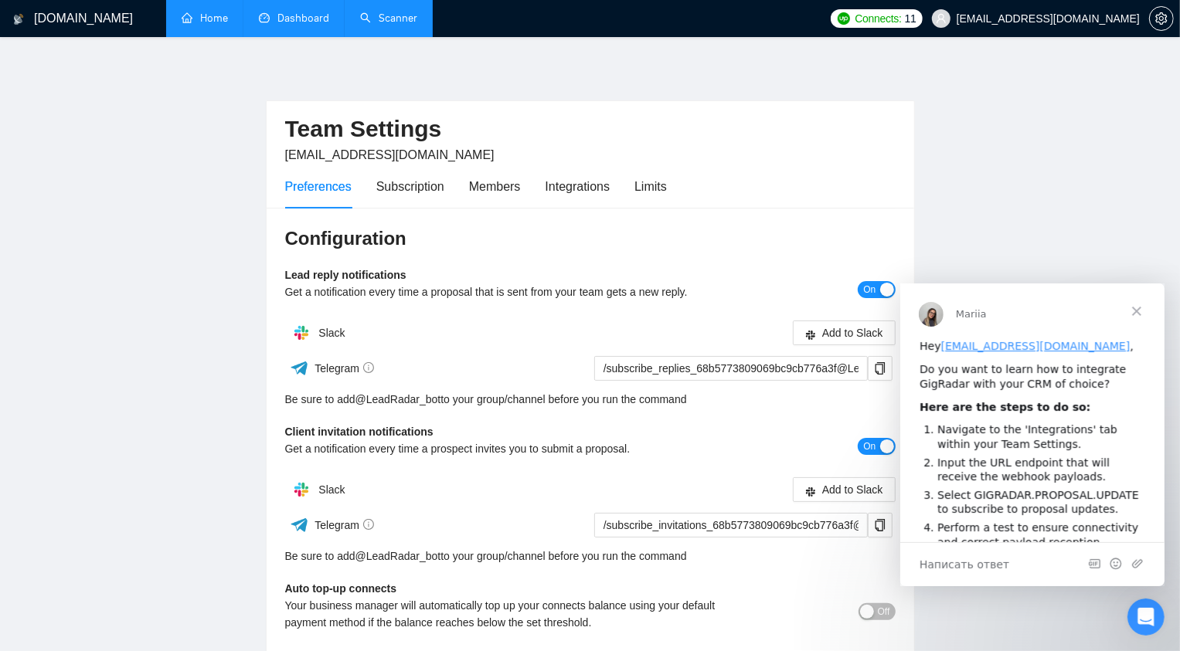
click at [576, 109] on div "Team Settings [EMAIL_ADDRESS][DOMAIN_NAME]" at bounding box center [590, 132] width 610 height 63
click at [367, 25] on link "Scanner" at bounding box center [388, 18] width 57 height 13
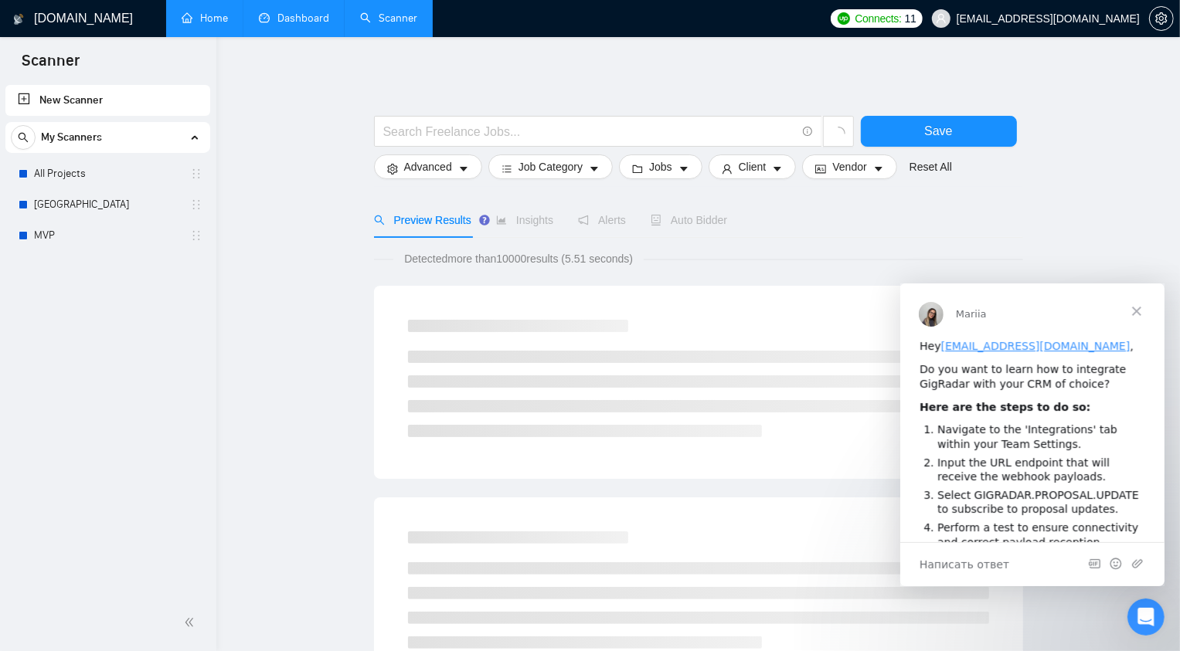
click at [156, 126] on div "My Scanners" at bounding box center [108, 137] width 194 height 31
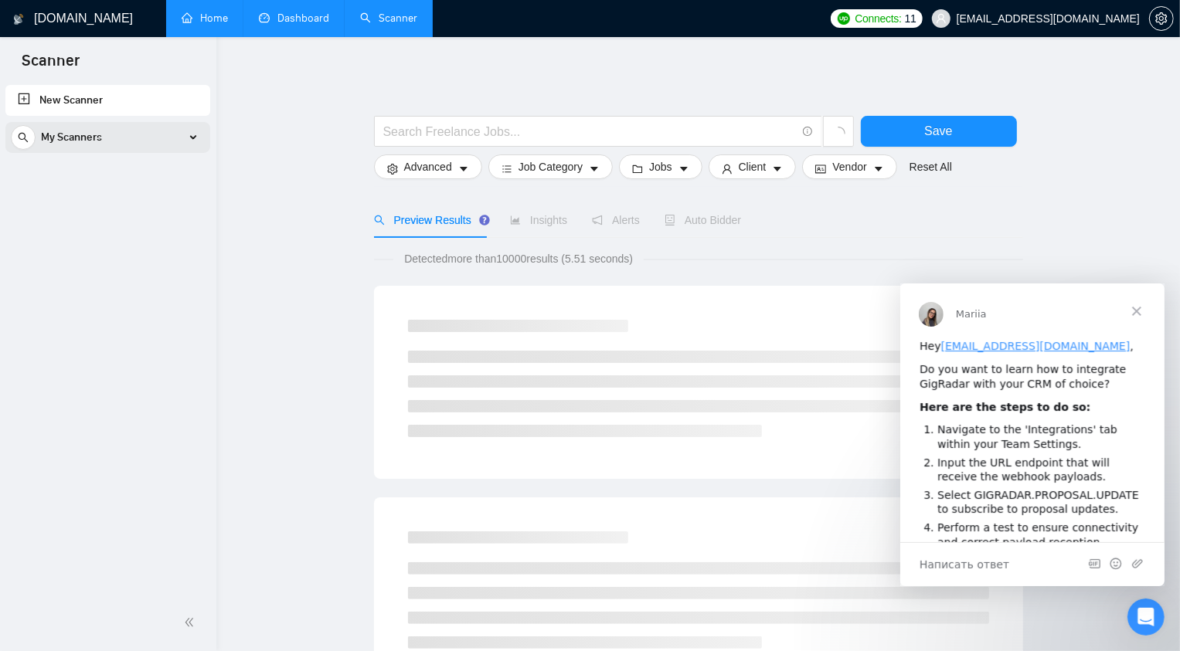
click at [156, 126] on div "My Scanners" at bounding box center [108, 137] width 194 height 31
click at [1147, 312] on span "Закрыть" at bounding box center [1136, 311] width 56 height 56
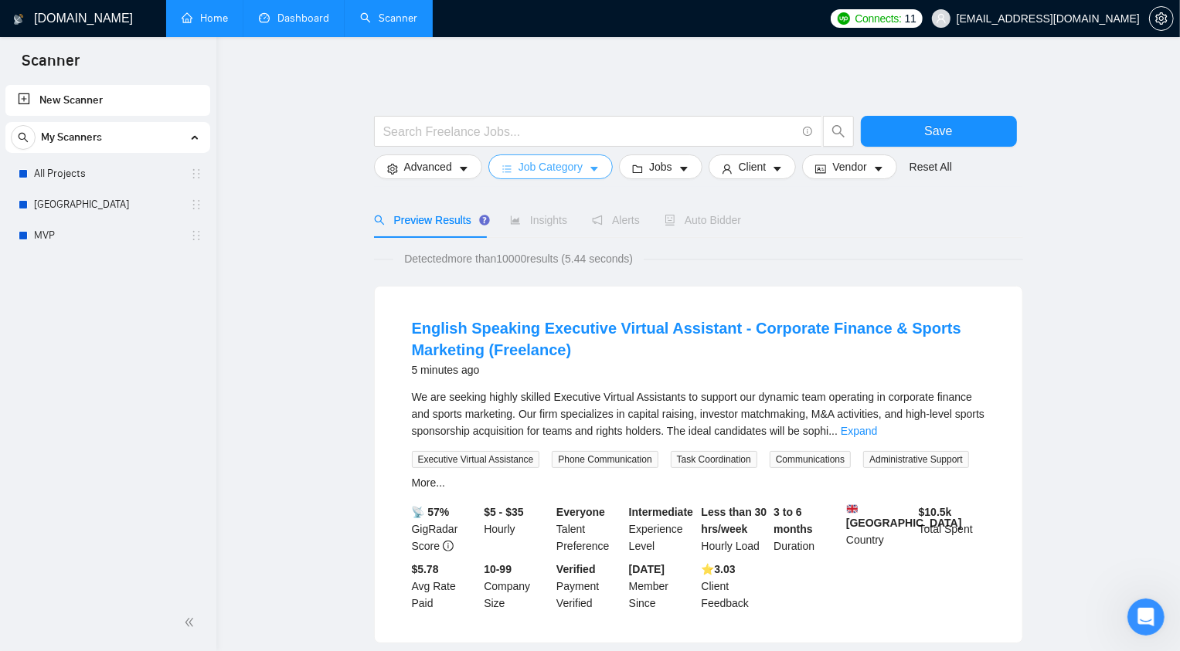
click at [529, 168] on span "Job Category" at bounding box center [550, 166] width 64 height 17
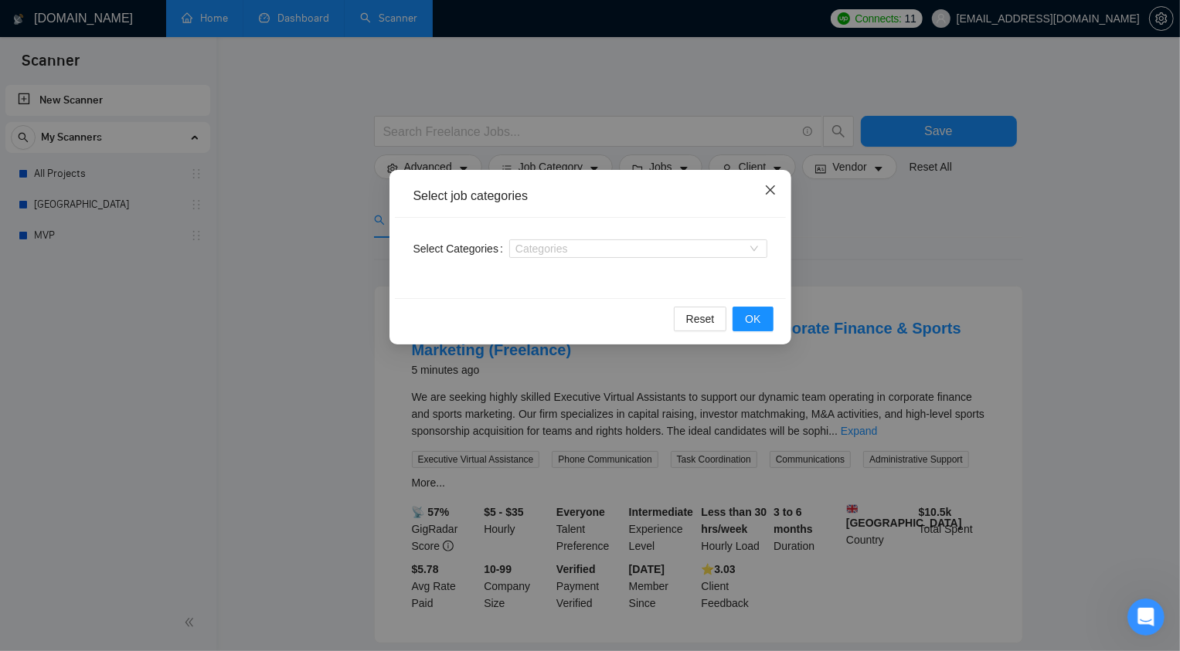
click at [779, 188] on span "Close" at bounding box center [770, 191] width 42 height 42
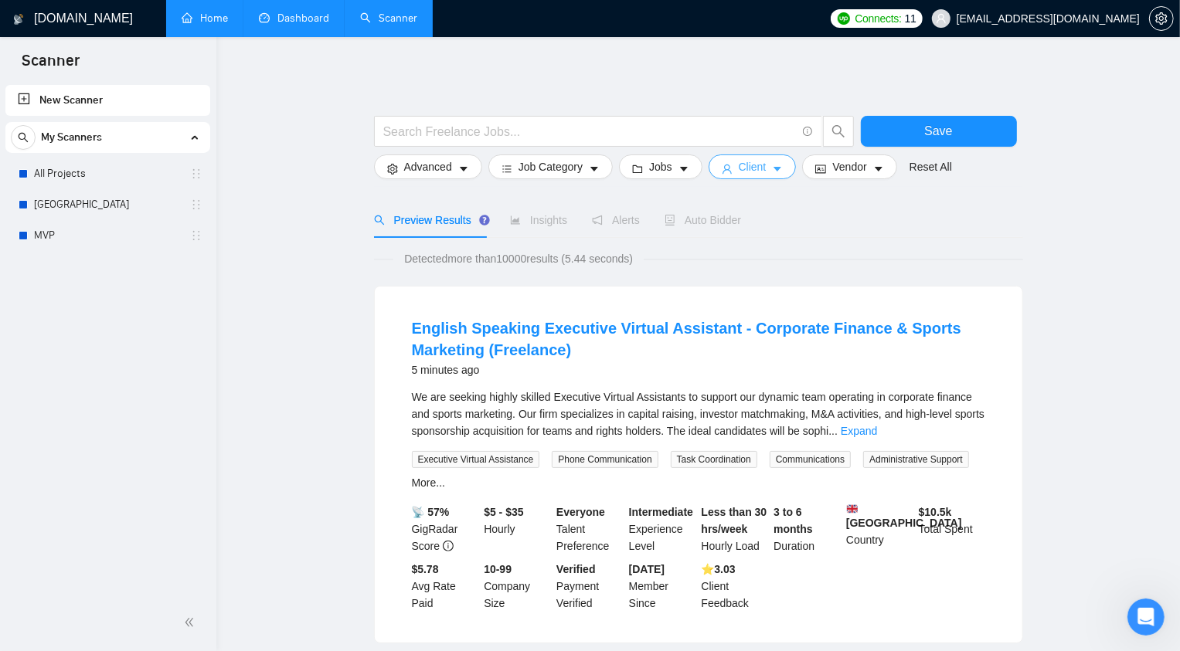
click at [766, 171] on span "Client" at bounding box center [752, 166] width 28 height 17
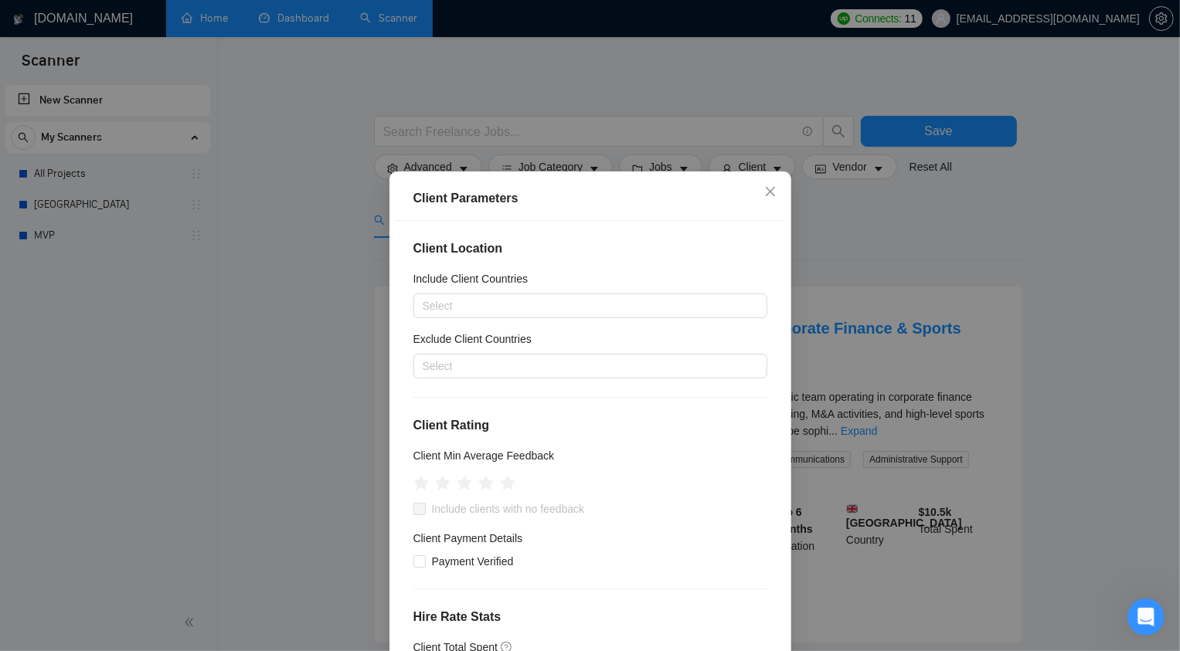
click at [861, 209] on div "Client Parameters Client Location Include Client Countries Select Exclude Clien…" at bounding box center [590, 325] width 1180 height 651
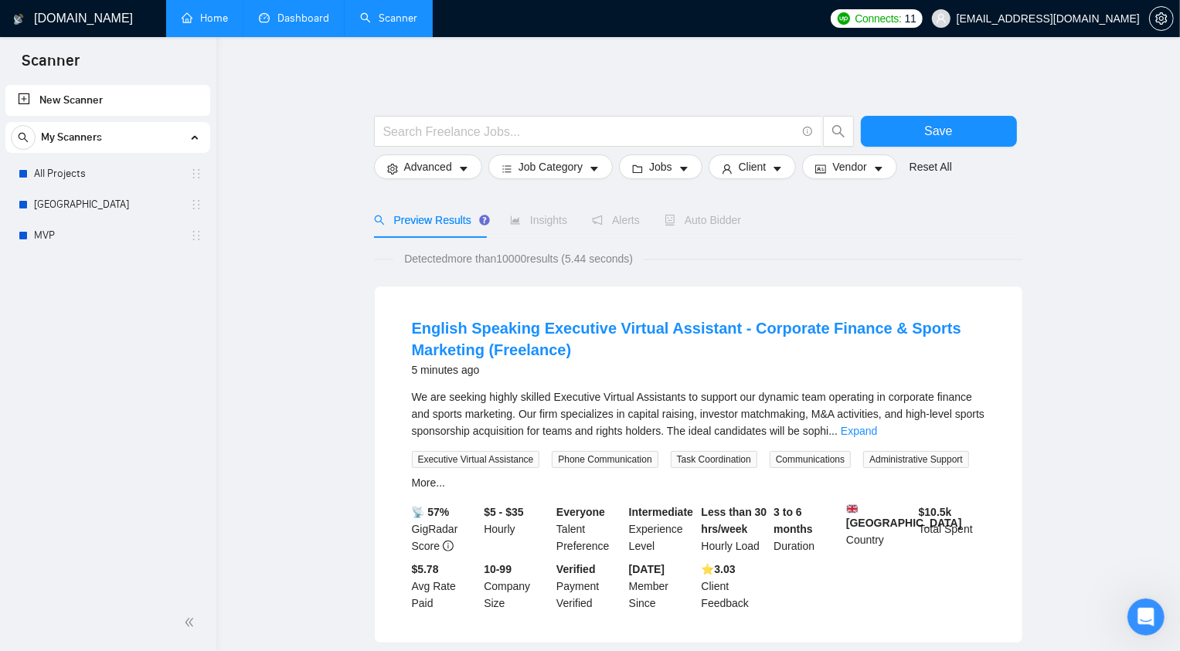
click at [561, 219] on span "Insights" at bounding box center [538, 220] width 57 height 12
click at [161, 176] on link "All Projects" at bounding box center [107, 173] width 147 height 31
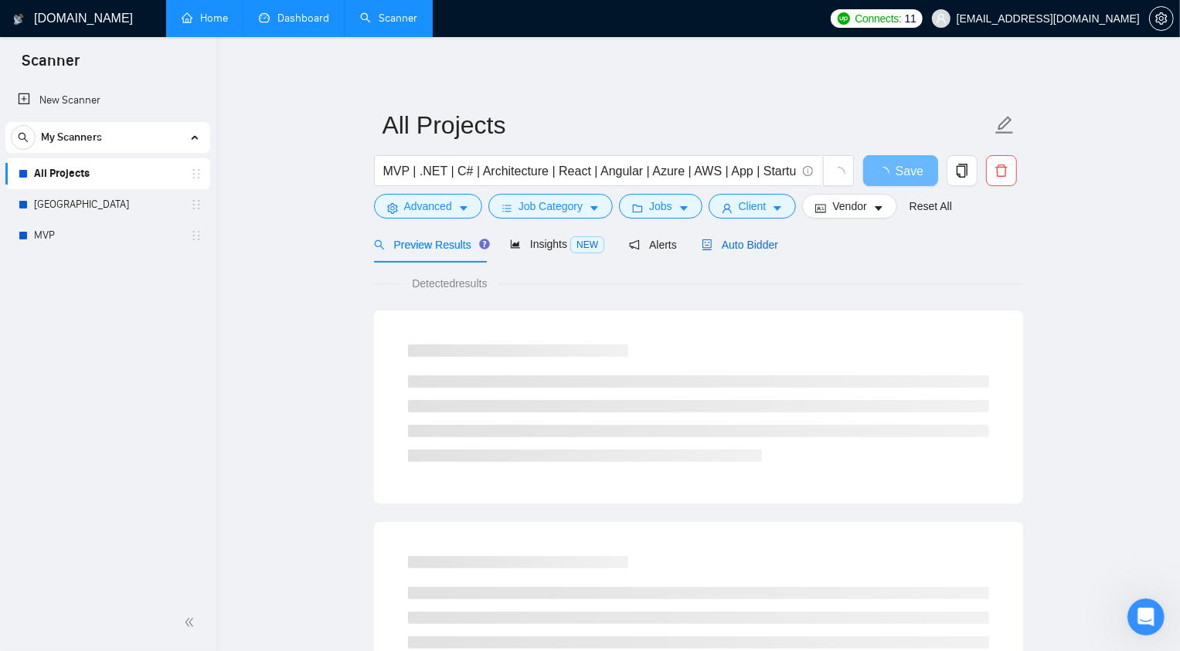
click at [722, 249] on span "Auto Bidder" at bounding box center [739, 245] width 76 height 12
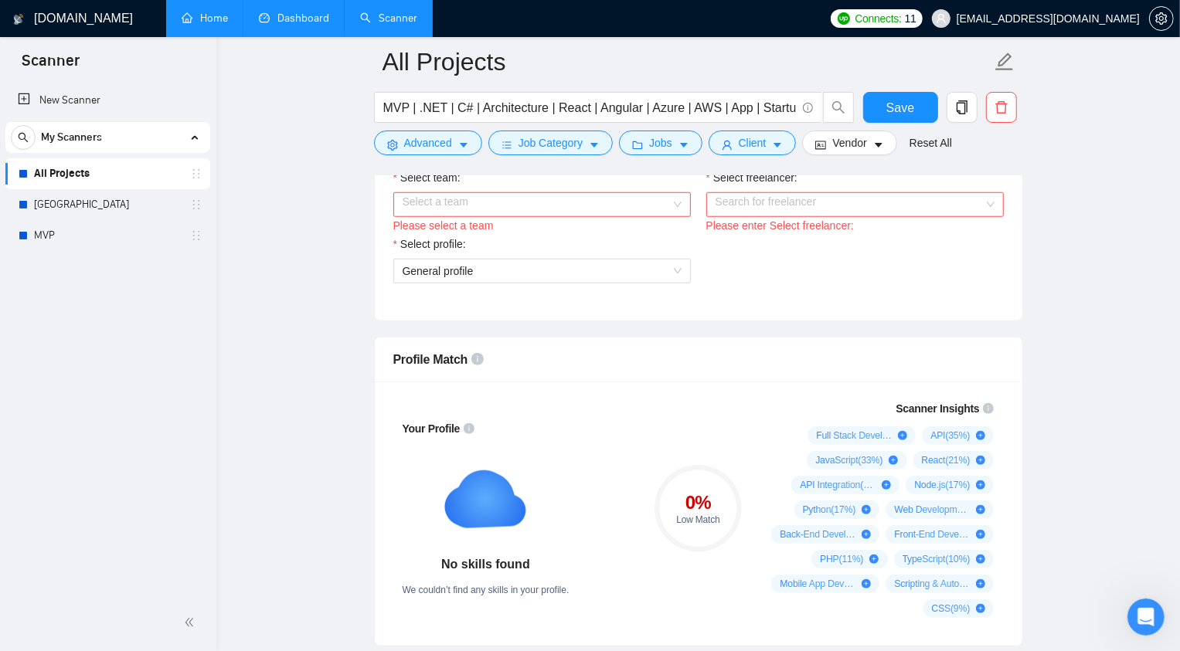
scroll to position [900, 0]
click at [561, 218] on input "Select team:" at bounding box center [536, 206] width 268 height 23
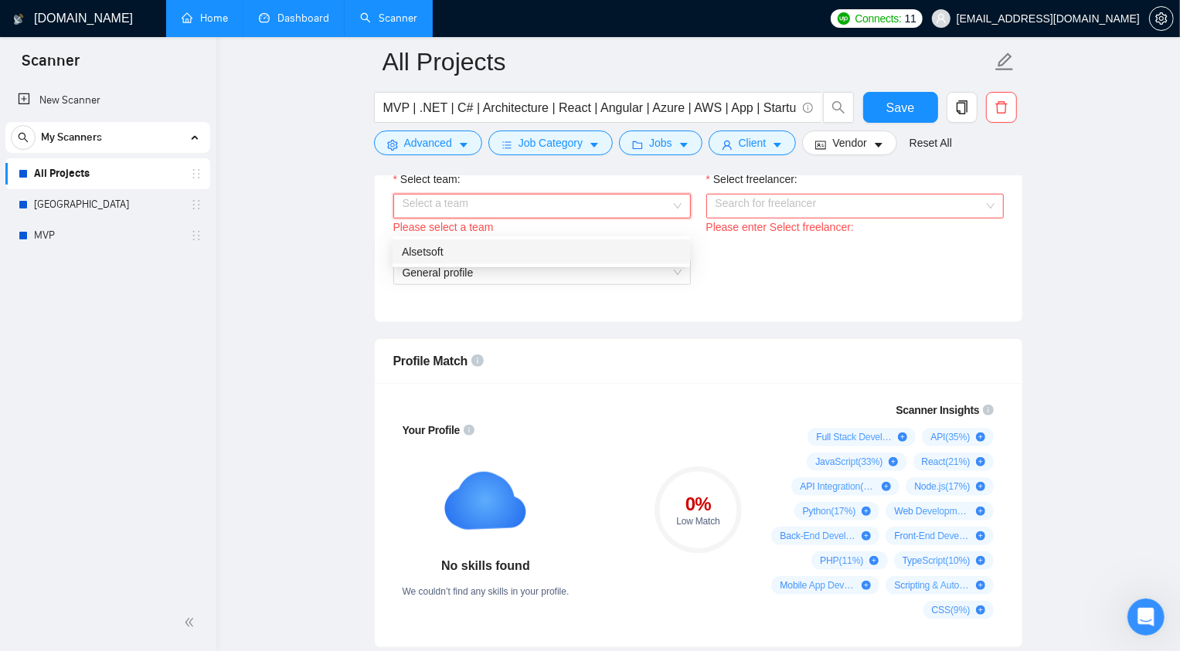
click at [539, 253] on div "Alsetsoft" at bounding box center [541, 251] width 279 height 17
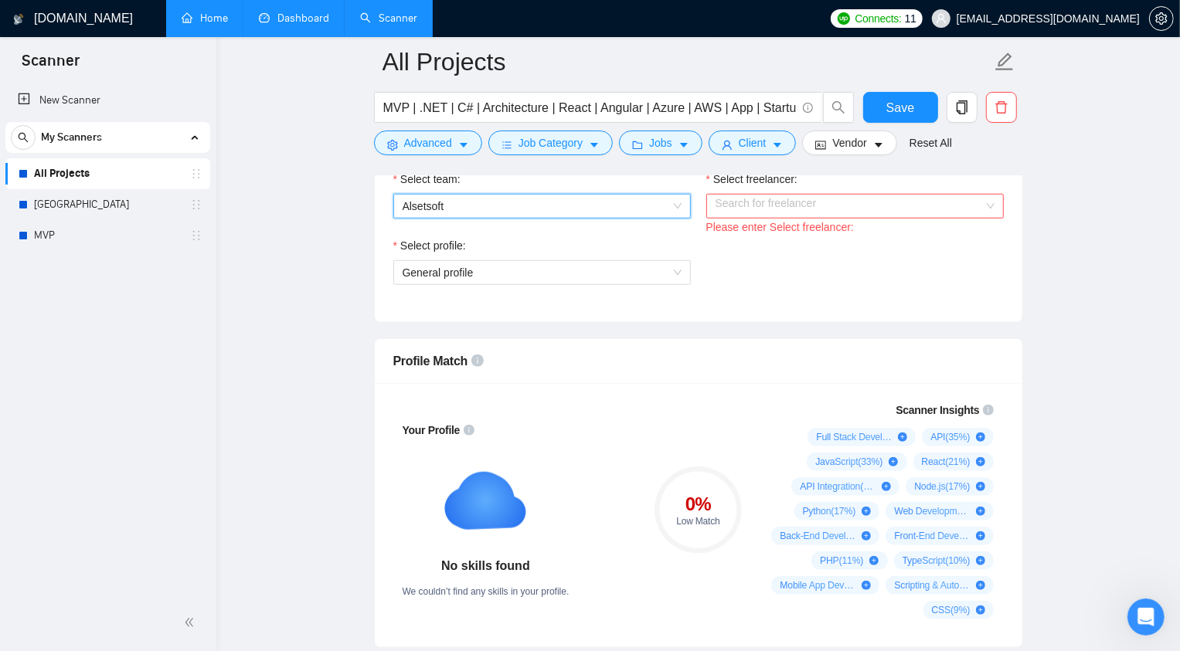
click at [739, 218] on input "Select freelancer:" at bounding box center [849, 206] width 268 height 23
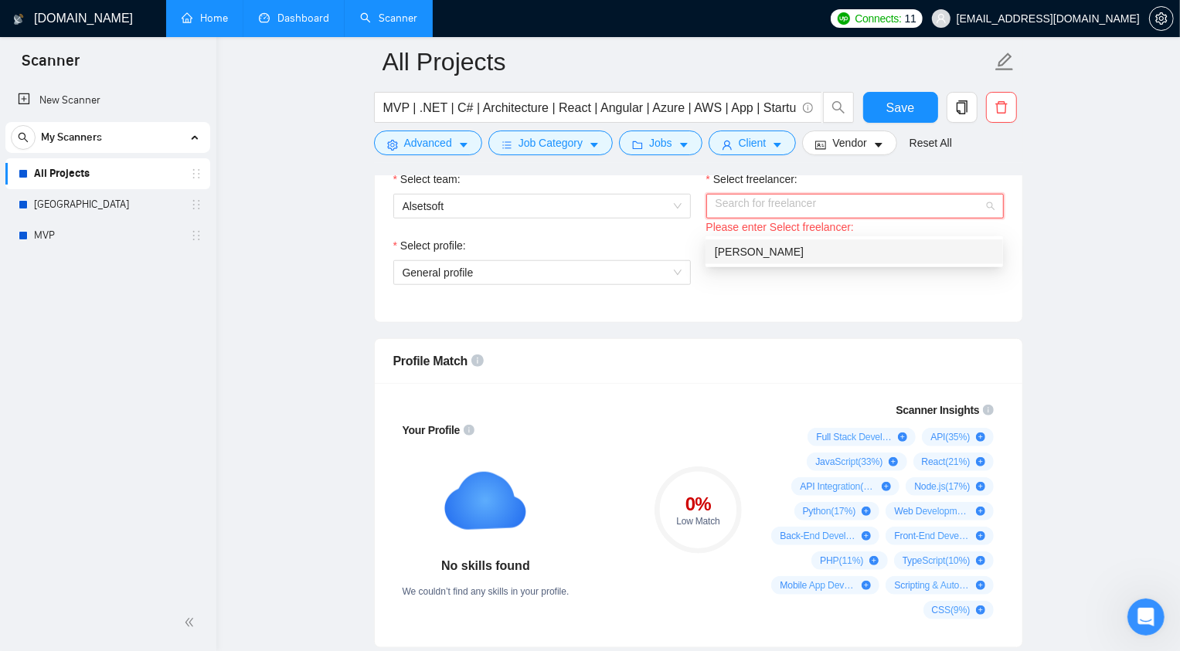
click at [750, 246] on span "[PERSON_NAME]" at bounding box center [759, 252] width 89 height 12
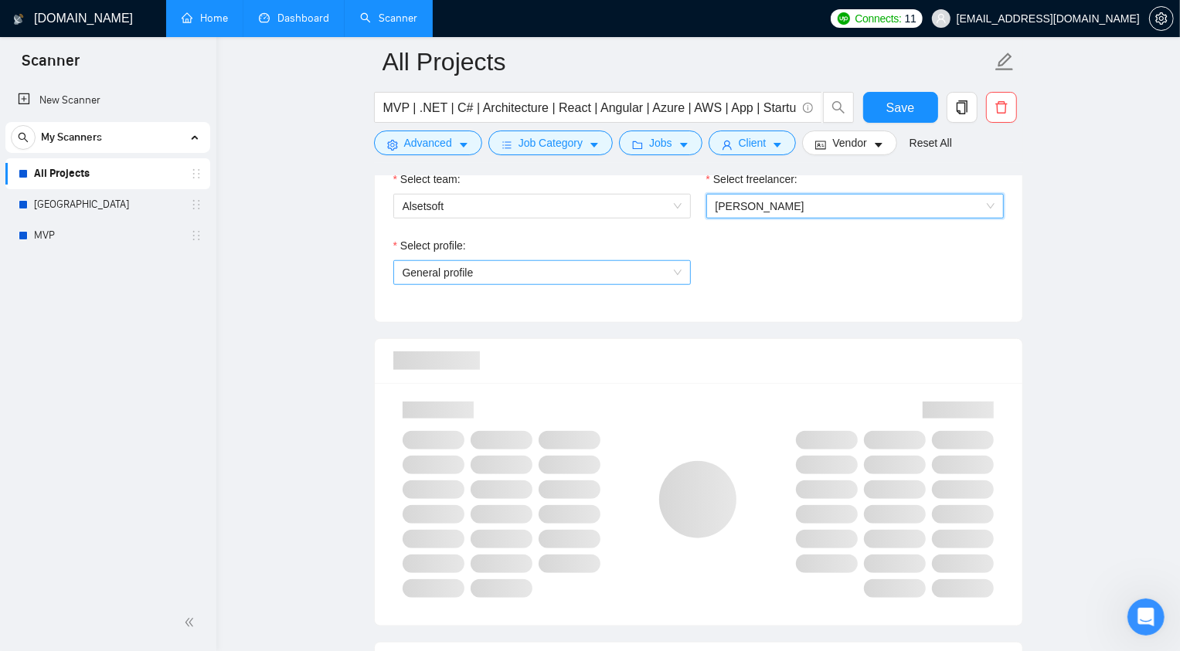
click at [610, 282] on span "General profile" at bounding box center [541, 272] width 279 height 23
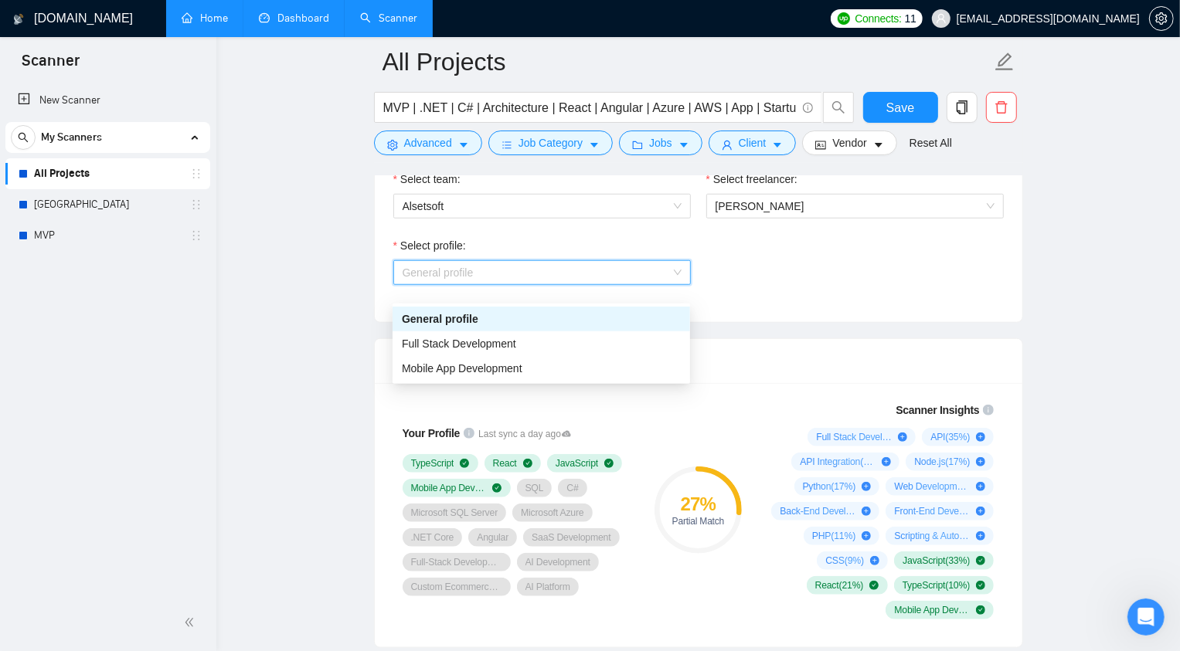
click at [572, 315] on div "General profile" at bounding box center [541, 319] width 279 height 17
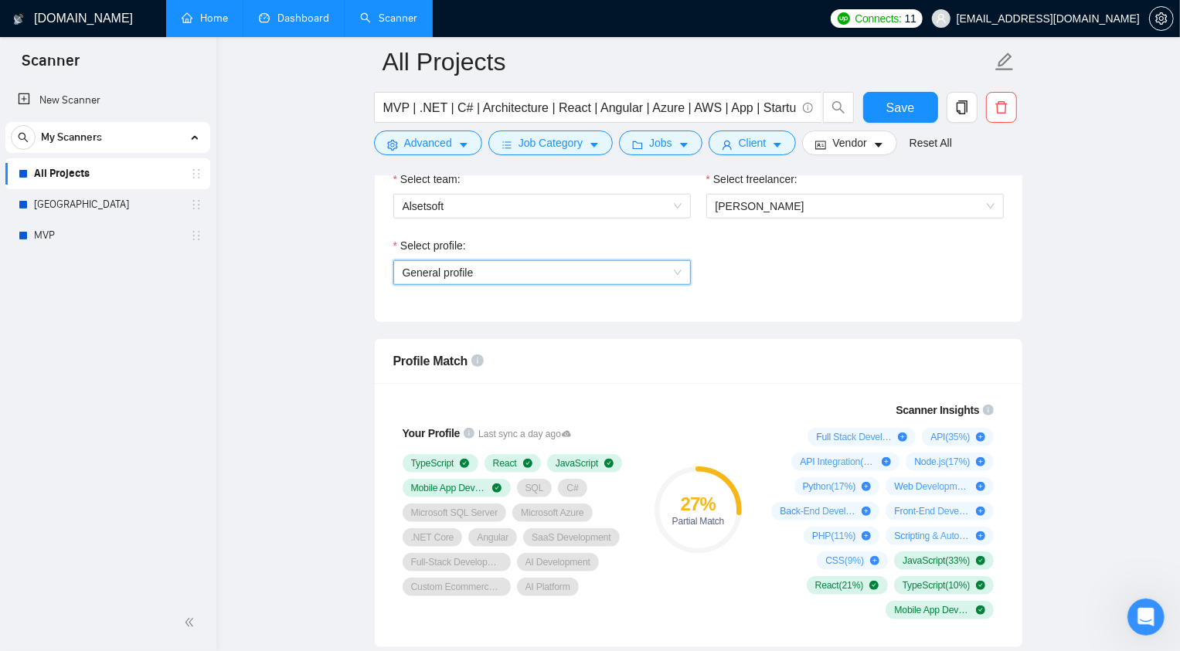
click at [572, 304] on div "Select profile: General profile General profile" at bounding box center [541, 270] width 313 height 66
click at [568, 284] on span "General profile" at bounding box center [541, 272] width 279 height 23
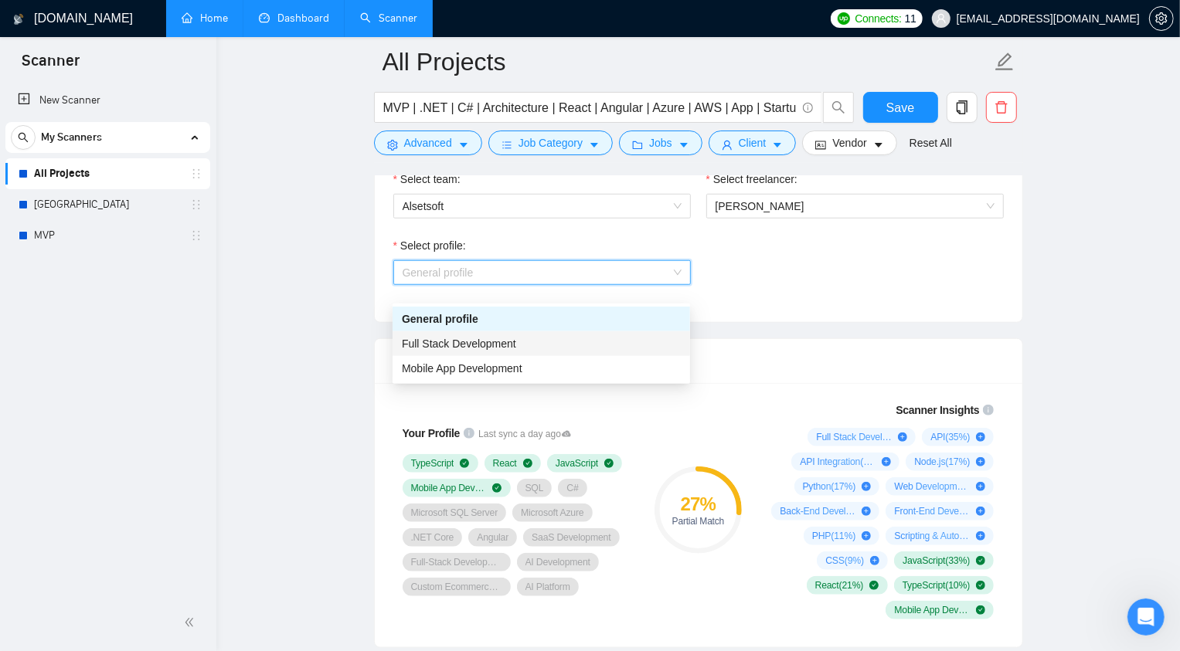
click at [558, 347] on div "Full Stack Development" at bounding box center [541, 343] width 279 height 17
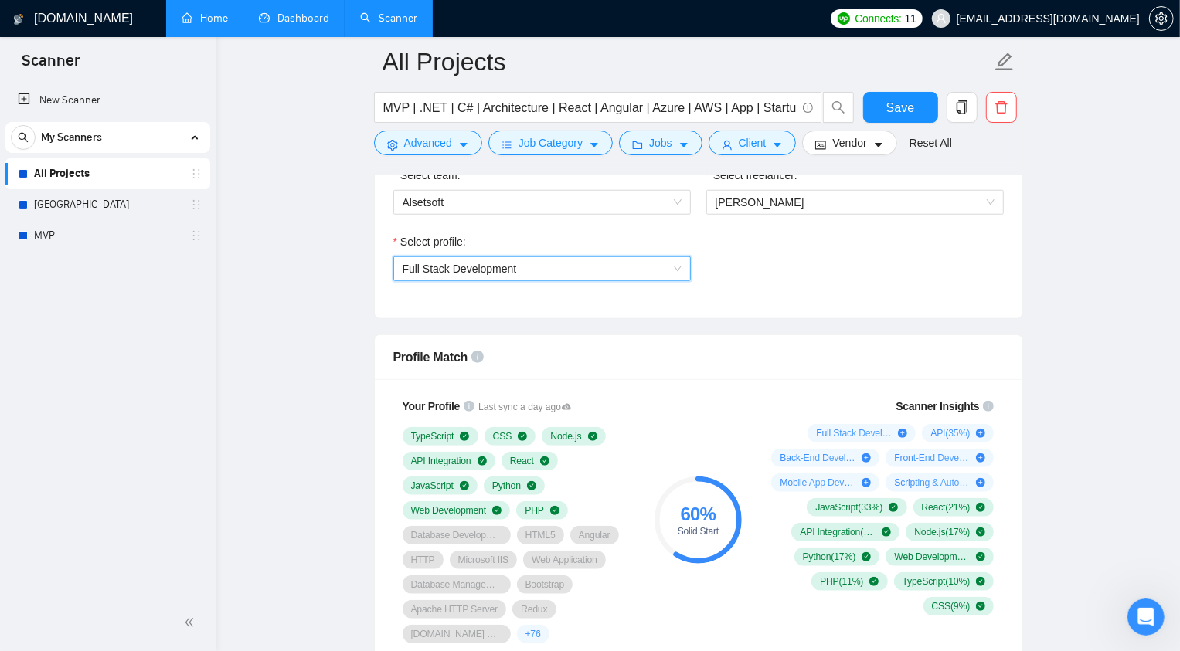
scroll to position [898, 0]
